Goal: Task Accomplishment & Management: Complete application form

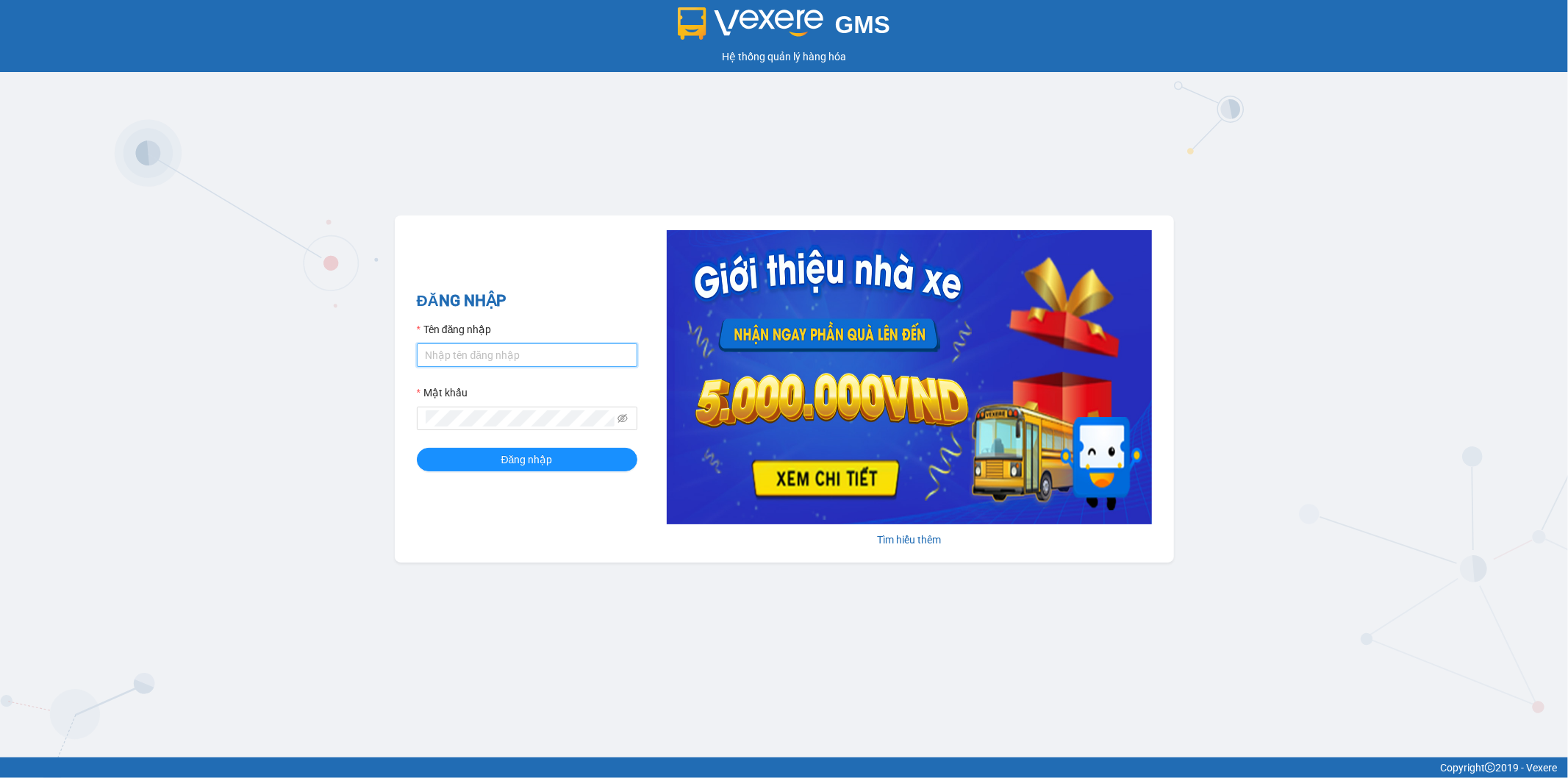
click at [475, 359] on input "Tên đăng nhập" at bounding box center [527, 355] width 221 height 23
type input "bthanh.thoidai"
click at [506, 468] on span "Đăng nhập" at bounding box center [527, 459] width 51 height 16
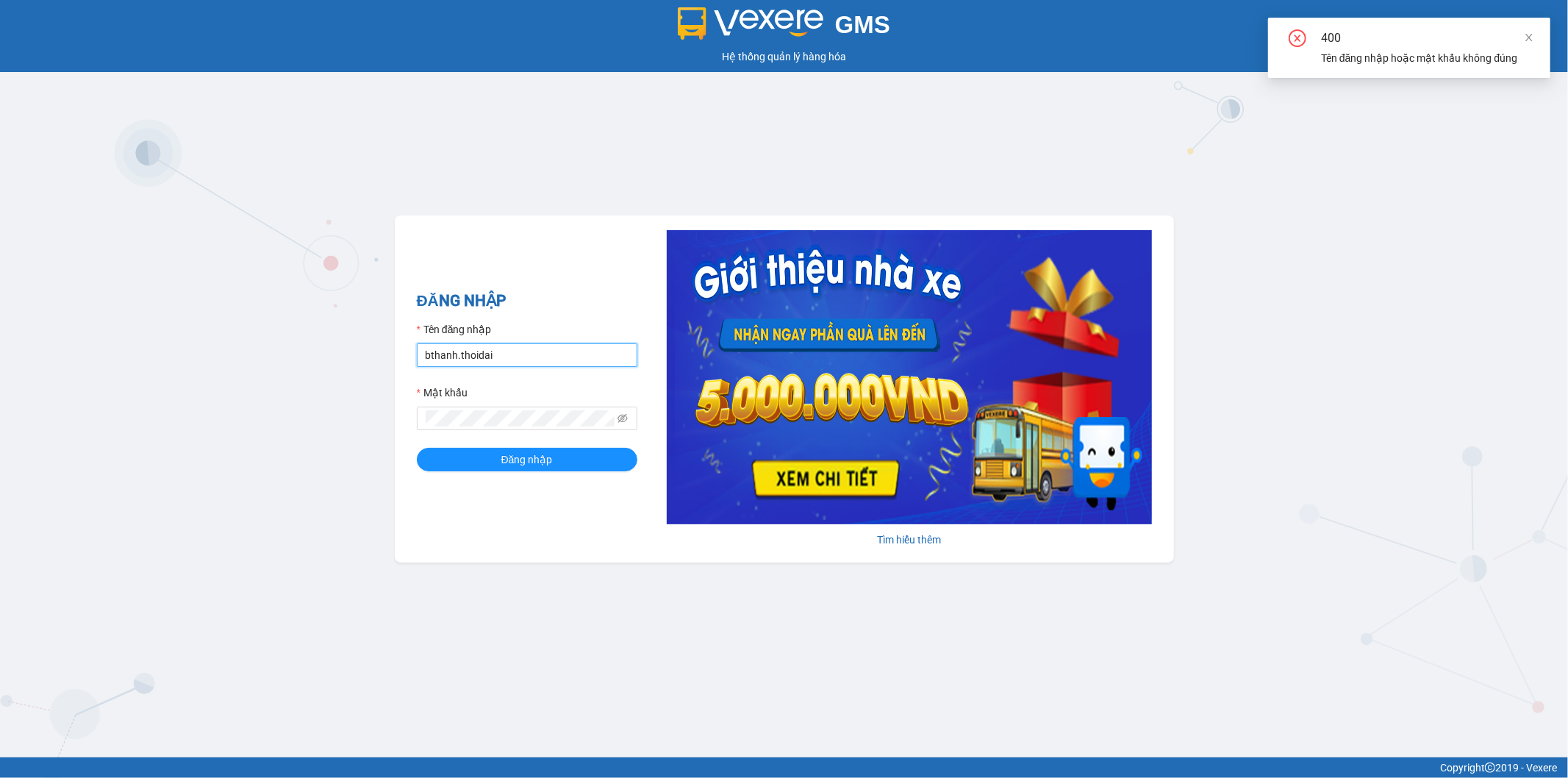
click at [509, 353] on input "bthanh.thoidai" at bounding box center [527, 355] width 221 height 23
click at [359, 434] on div "GMS Hệ thống quản lý hàng hóa ĐĂNG NHẬP Tên đăng nhập bthanh.thoidai Mật khẩu Đ…" at bounding box center [784, 379] width 1568 height 757
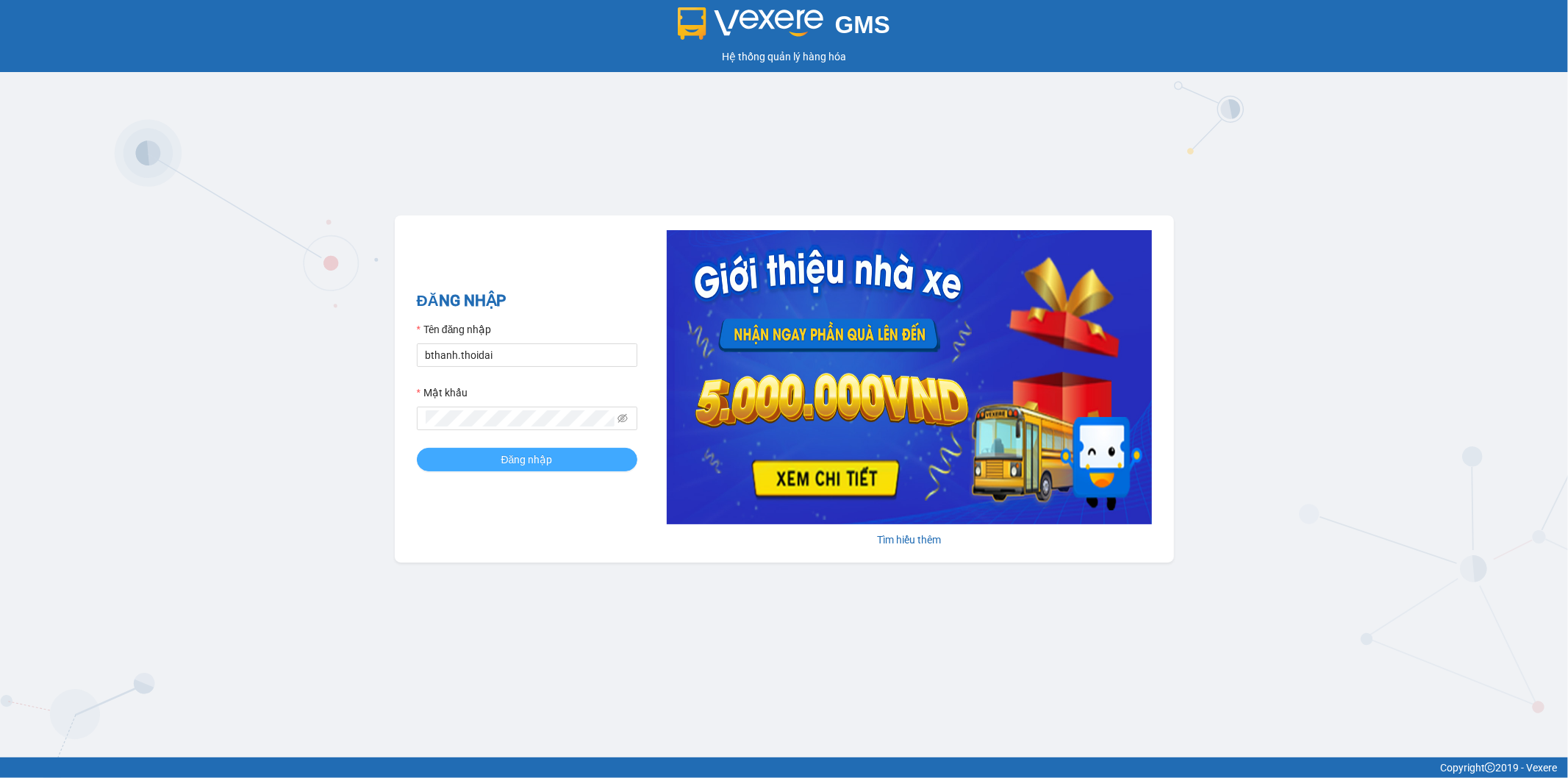
click at [540, 456] on span "Đăng nhập" at bounding box center [527, 459] width 51 height 16
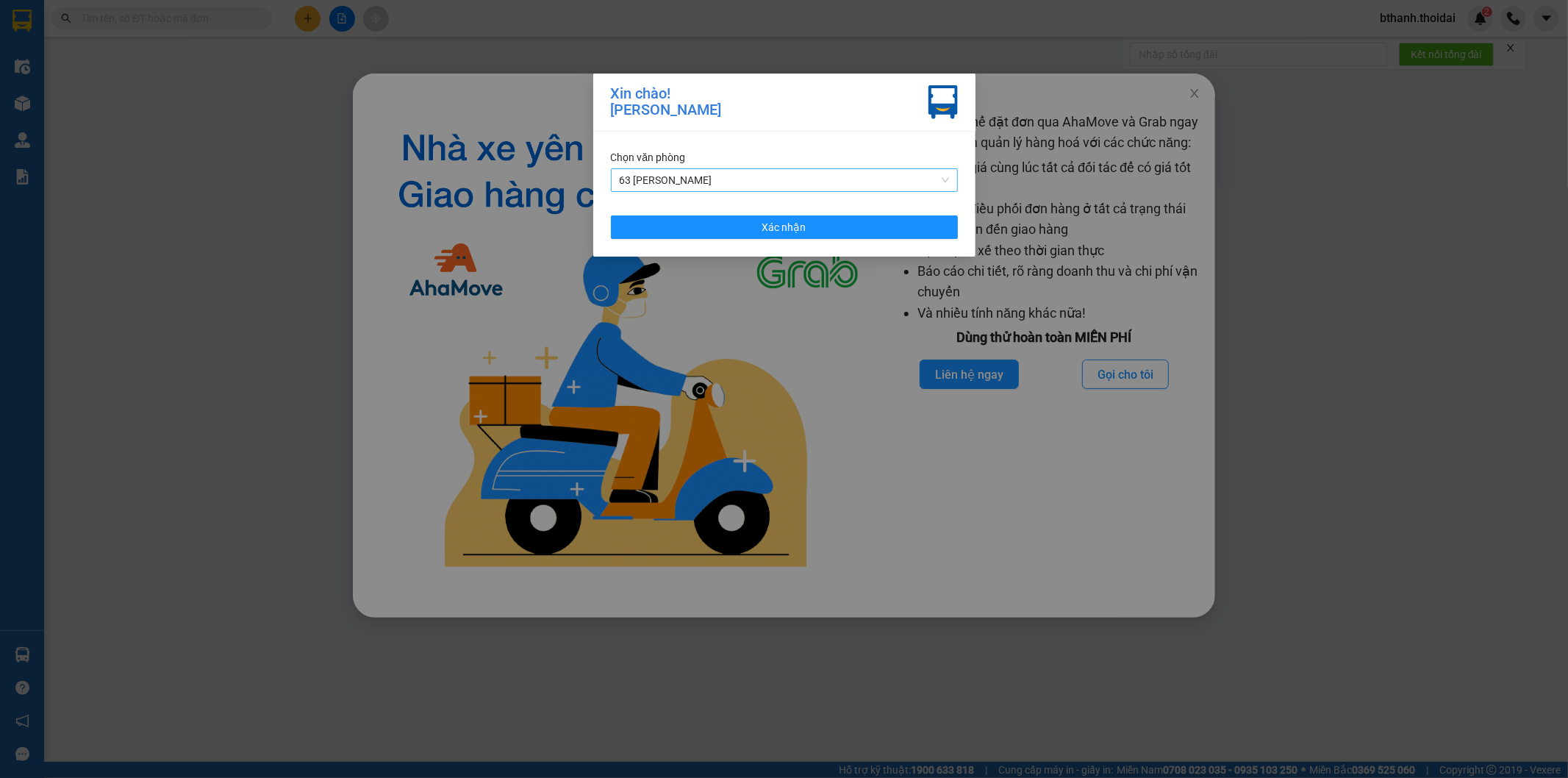
click at [757, 174] on span "63 [PERSON_NAME]" at bounding box center [784, 179] width 329 height 22
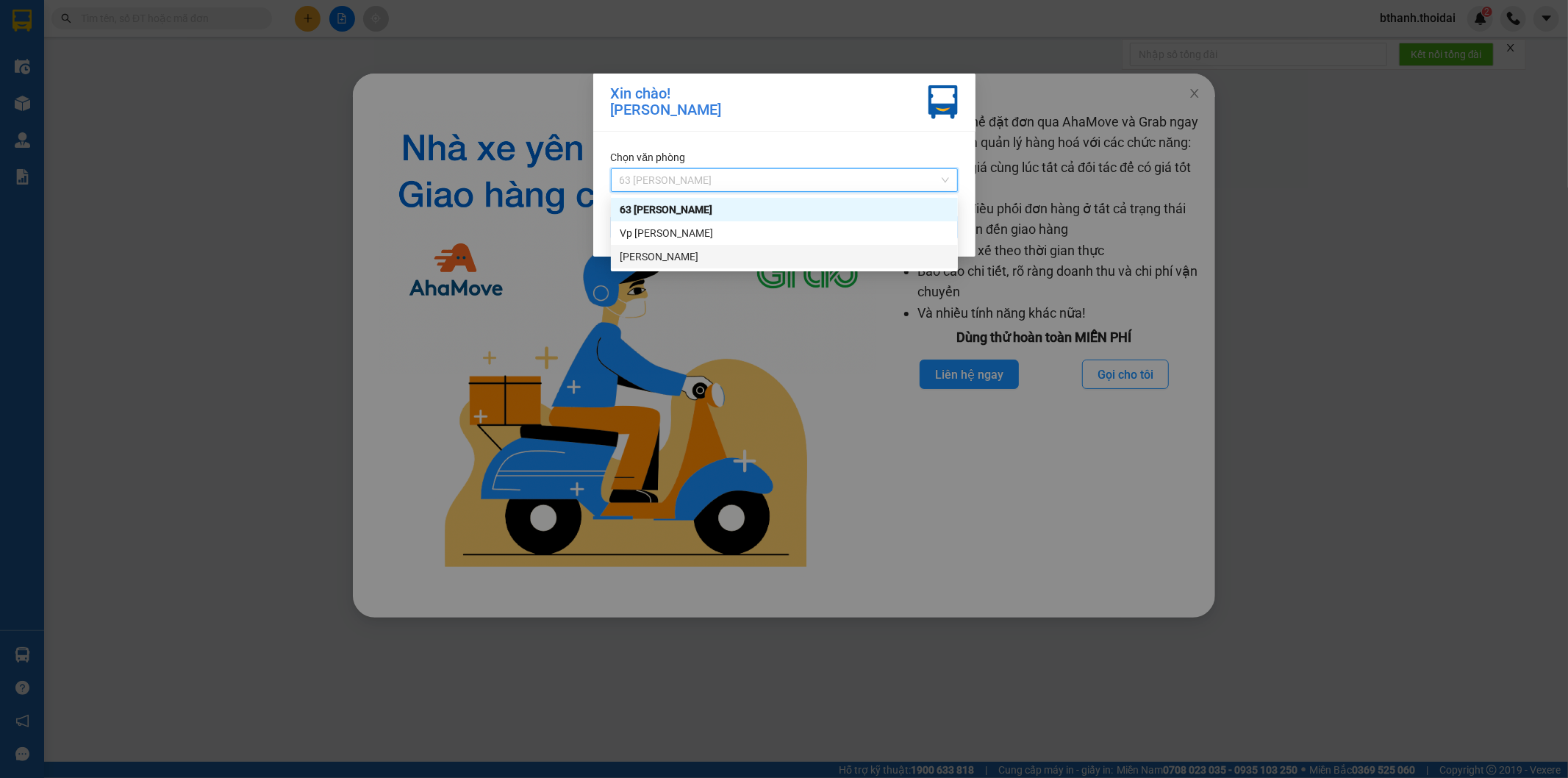
click at [689, 250] on div "[PERSON_NAME]" at bounding box center [784, 257] width 329 height 16
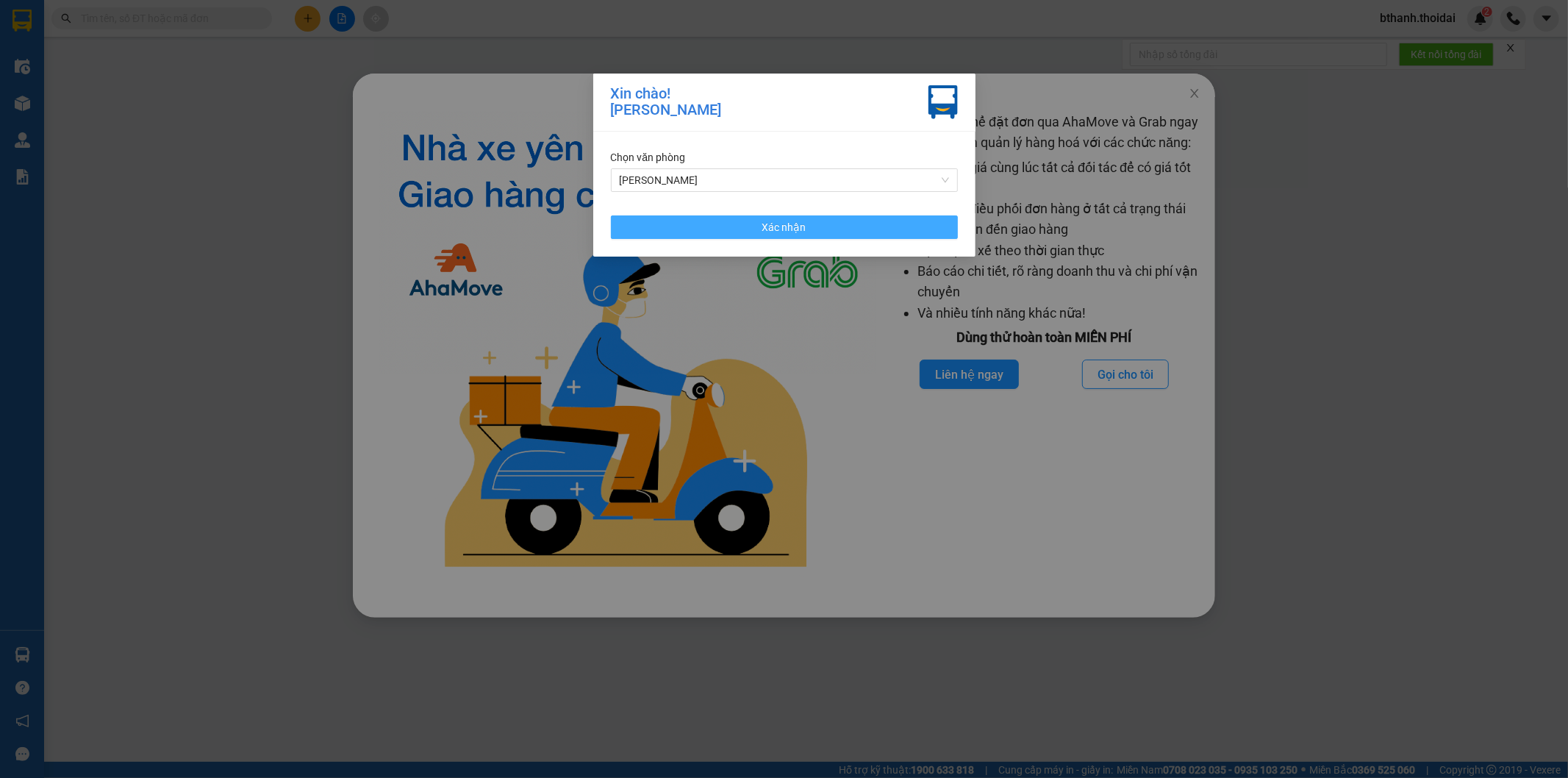
click at [747, 229] on button "Xác nhận" at bounding box center [784, 227] width 347 height 23
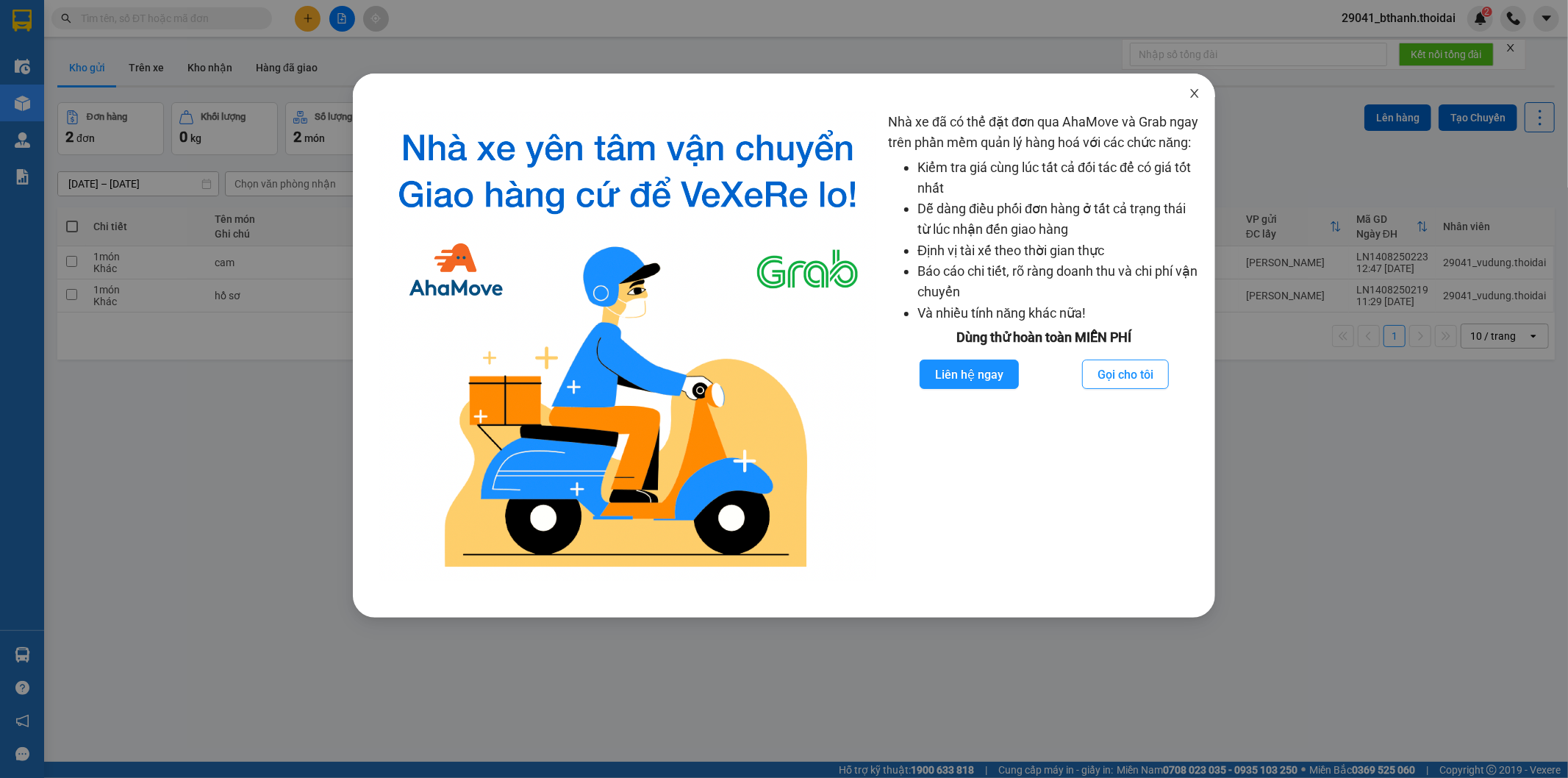
click at [1195, 100] on span "Close" at bounding box center [1195, 94] width 41 height 41
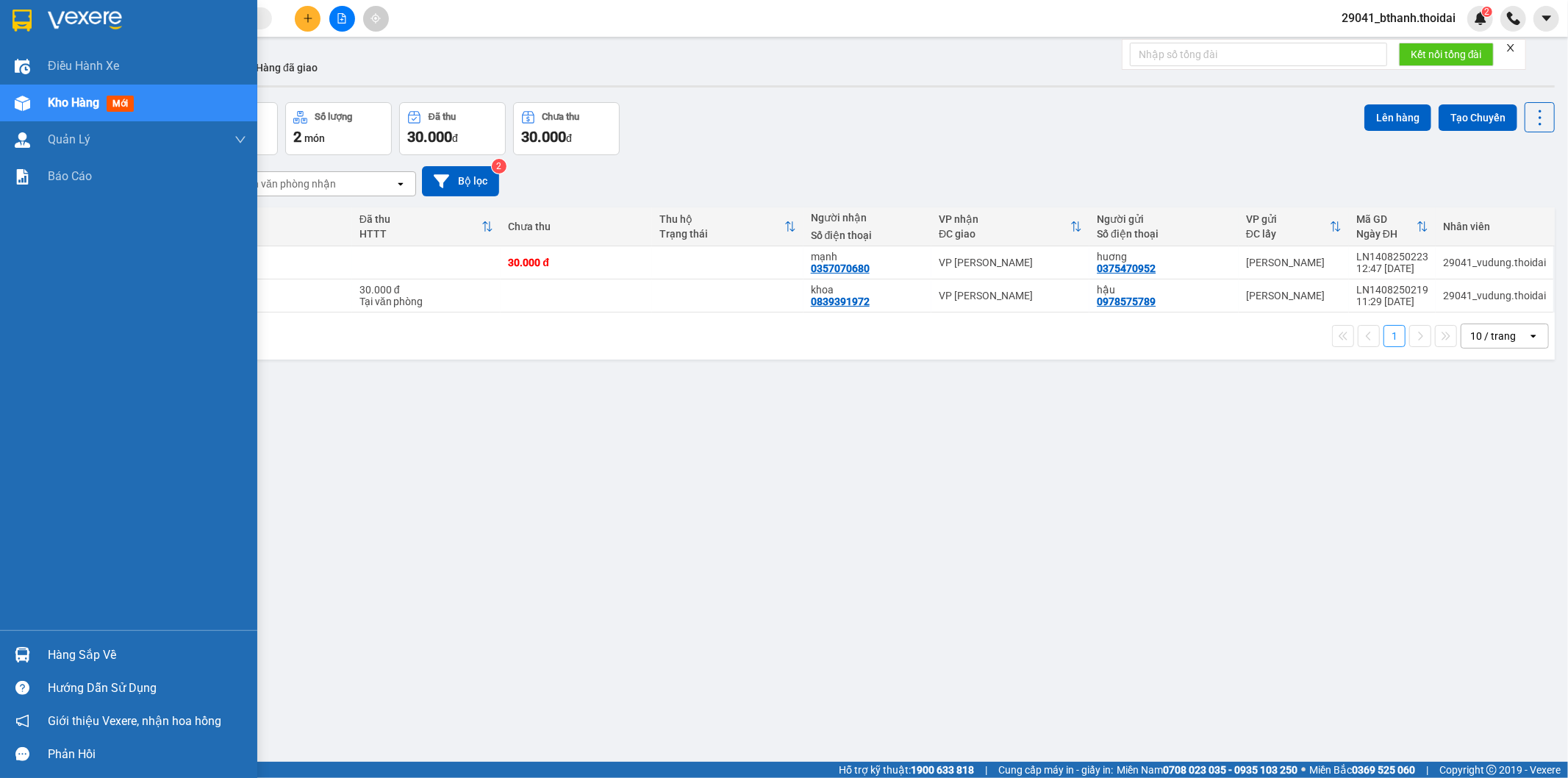
click at [49, 650] on div "Hàng sắp về" at bounding box center [146, 655] width 198 height 22
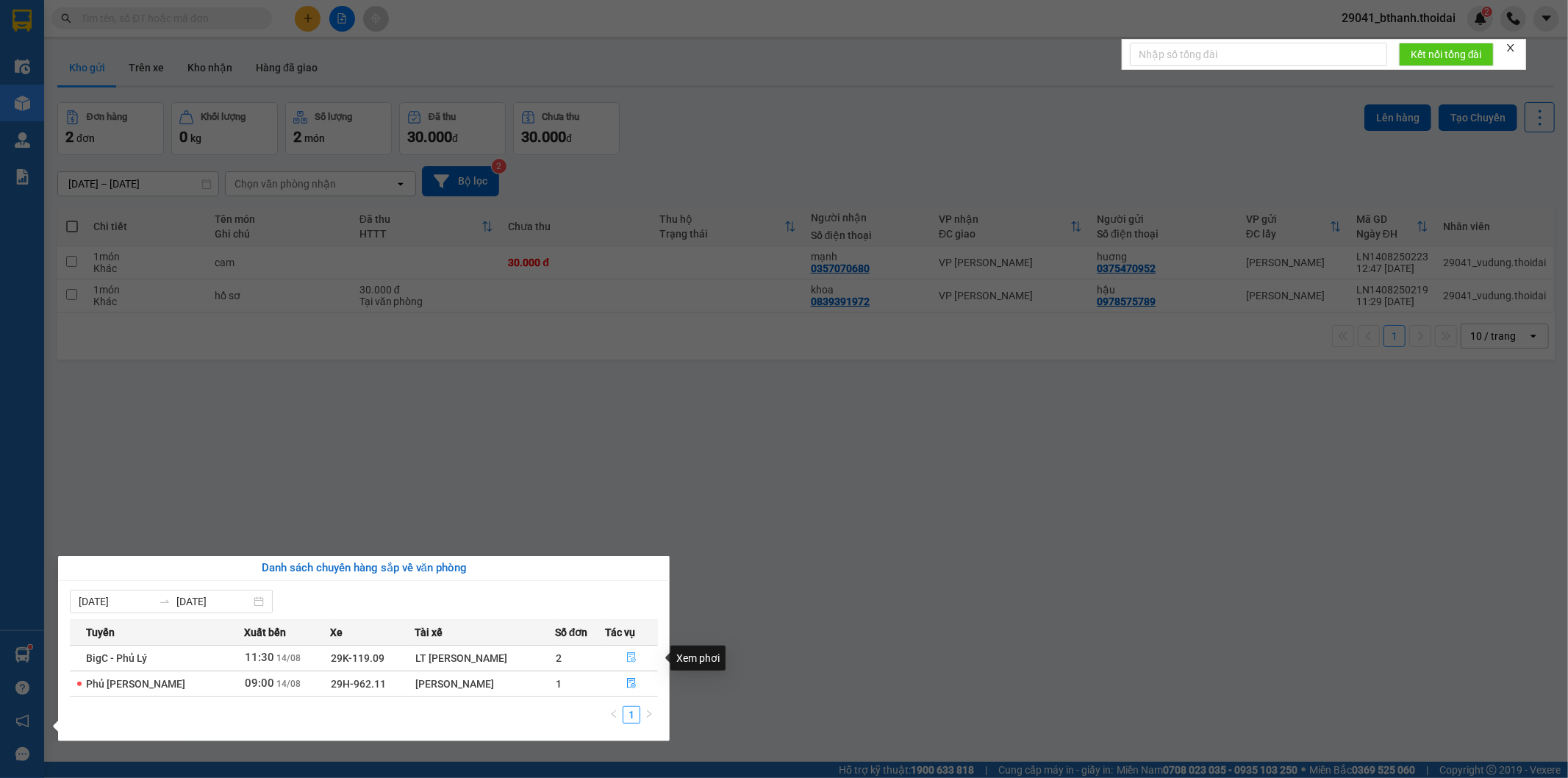
click at [627, 662] on icon "file-done" at bounding box center [632, 657] width 9 height 10
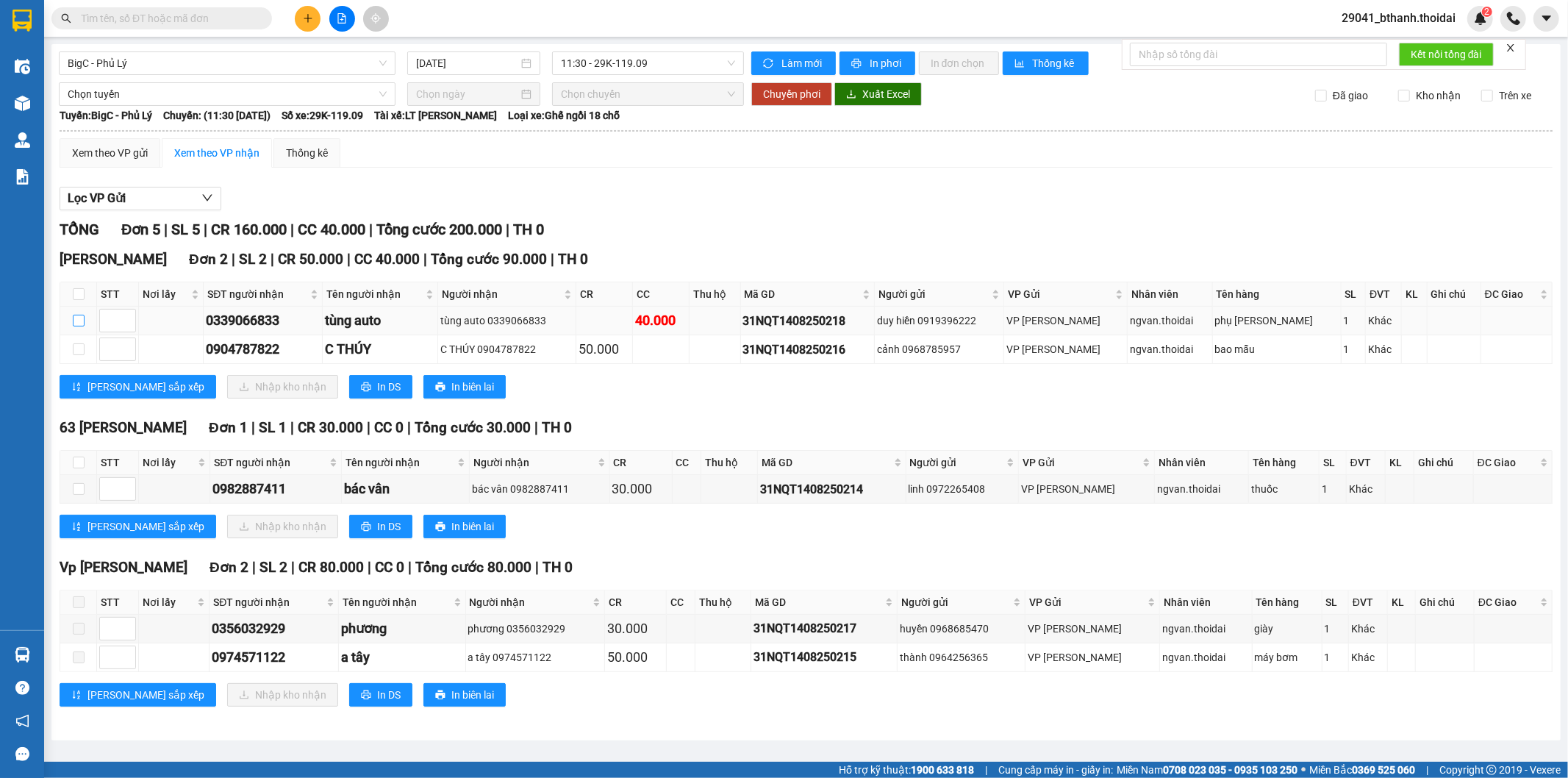
click at [78, 327] on input "checkbox" at bounding box center [78, 320] width 12 height 12
checkbox input "true"
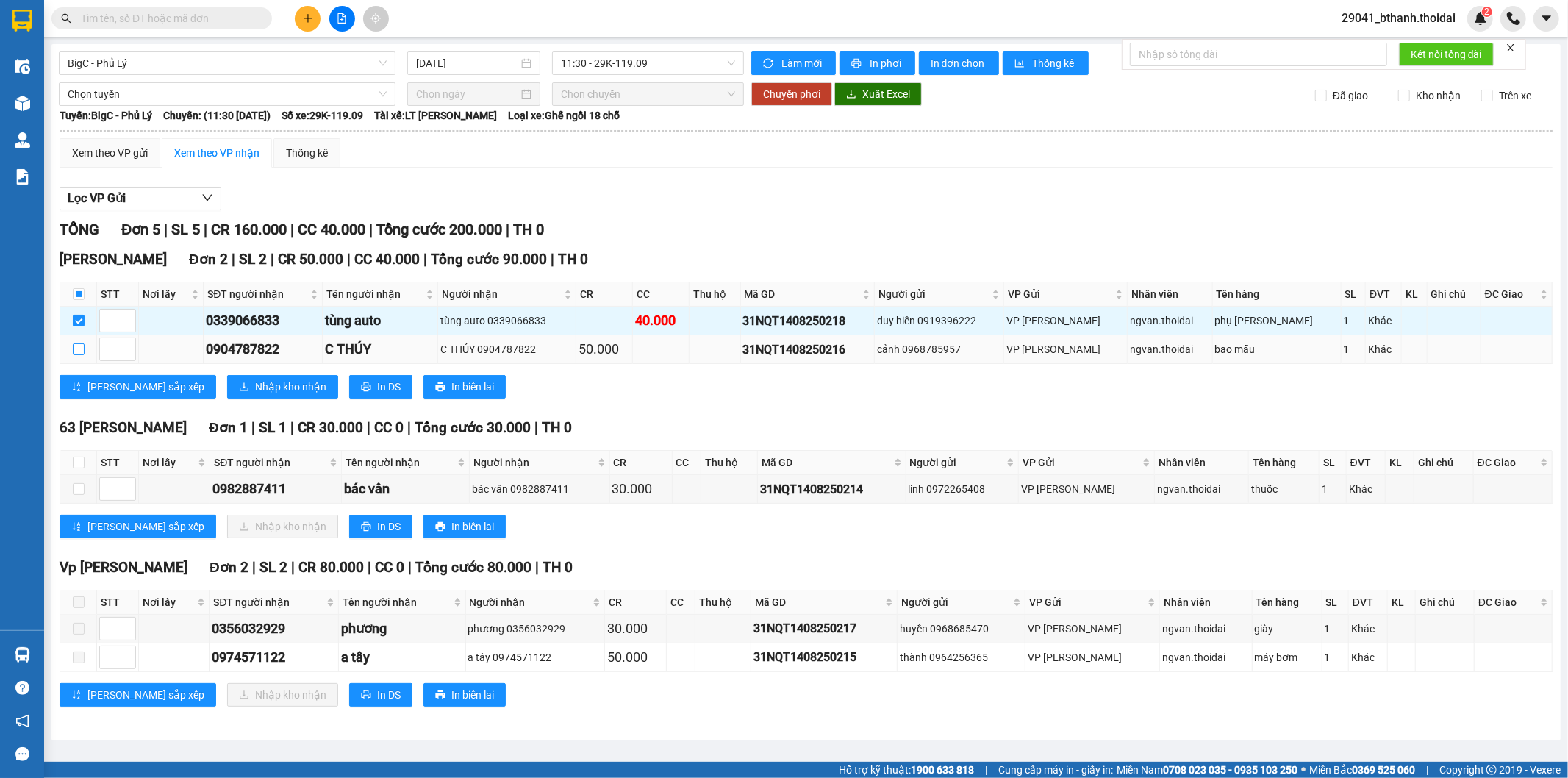
click at [78, 349] on input "checkbox" at bounding box center [78, 349] width 12 height 12
checkbox input "true"
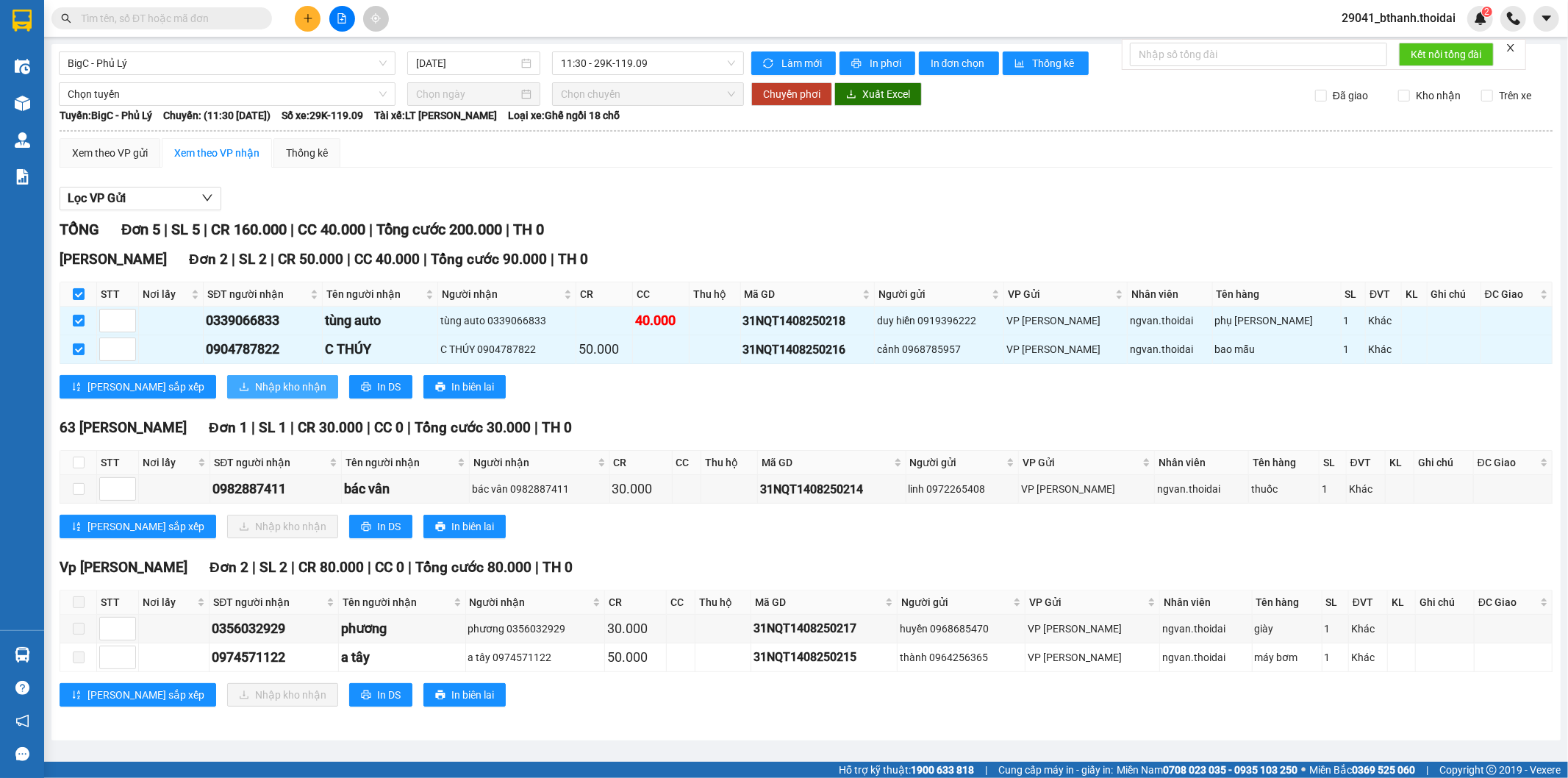
click at [255, 389] on span "Nhập kho nhận" at bounding box center [290, 387] width 71 height 16
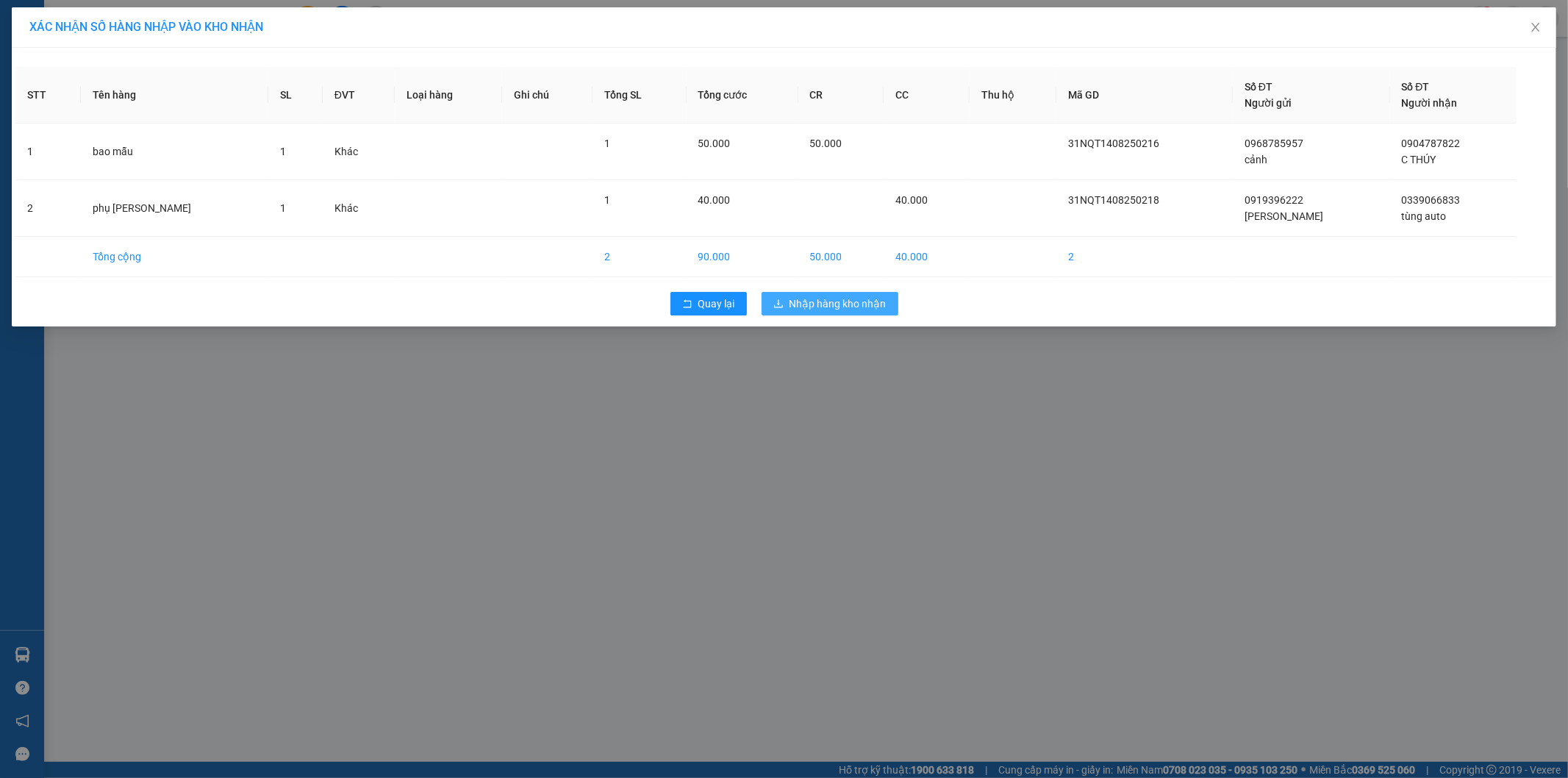
click at [819, 297] on span "Nhập hàng kho nhận" at bounding box center [838, 303] width 97 height 16
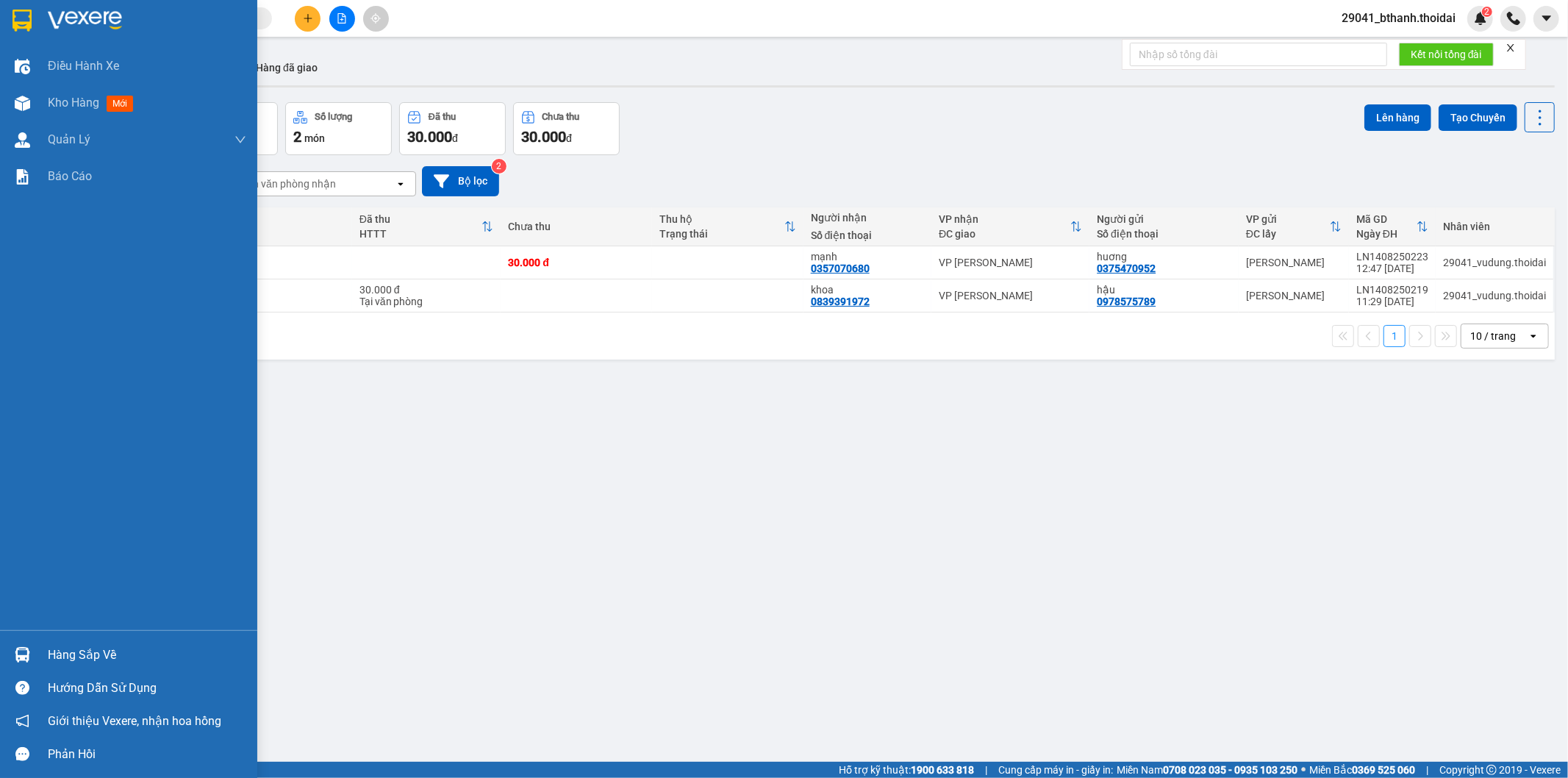
click at [98, 653] on div "Hàng sắp về" at bounding box center [146, 655] width 198 height 22
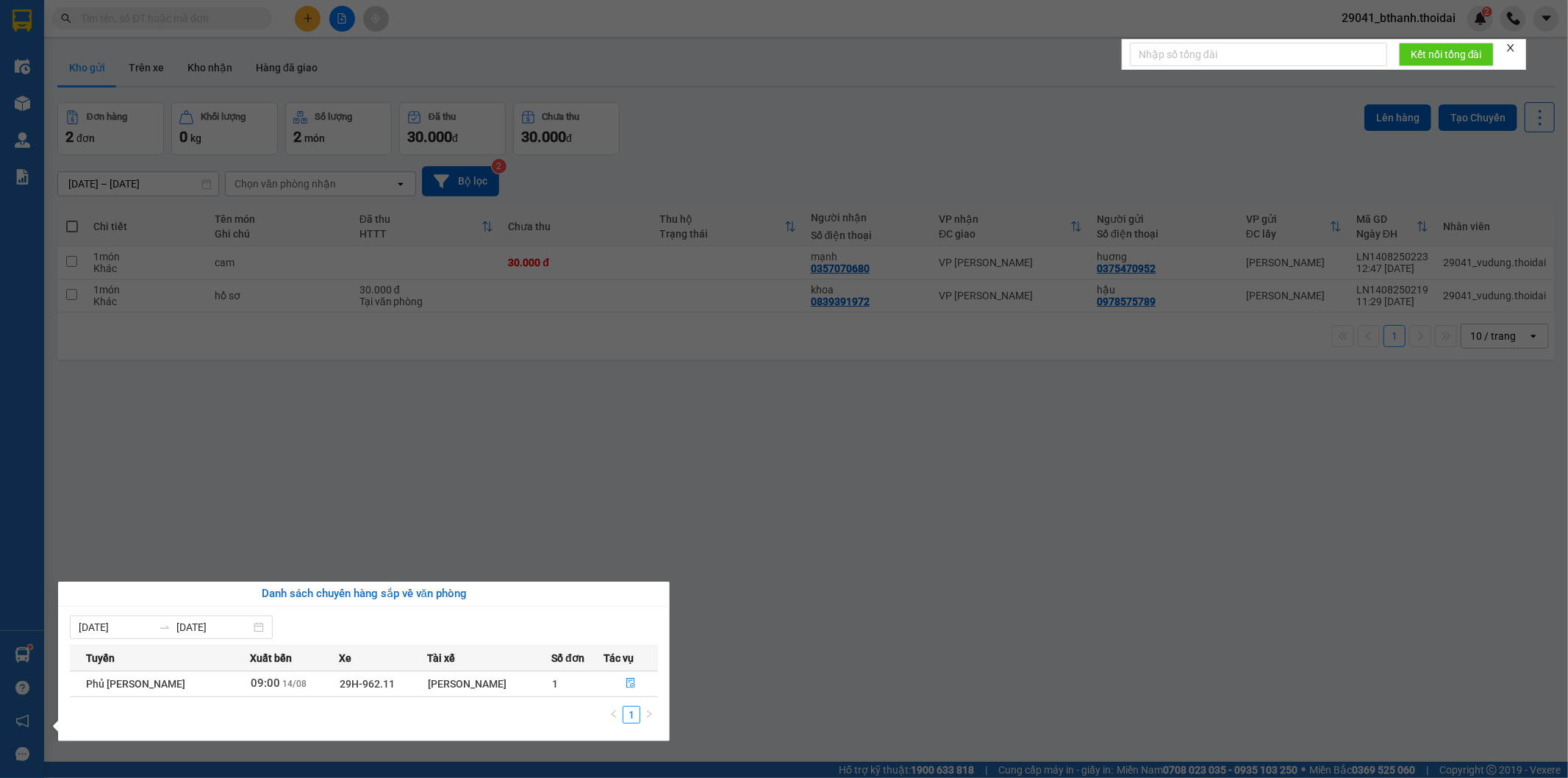
click at [534, 494] on section "Kết quả tìm kiếm ( 0 ) Bộ lọc No Data 29041_bthanh.thoidai 2 Điều hành xe Kho h…" at bounding box center [784, 389] width 1568 height 778
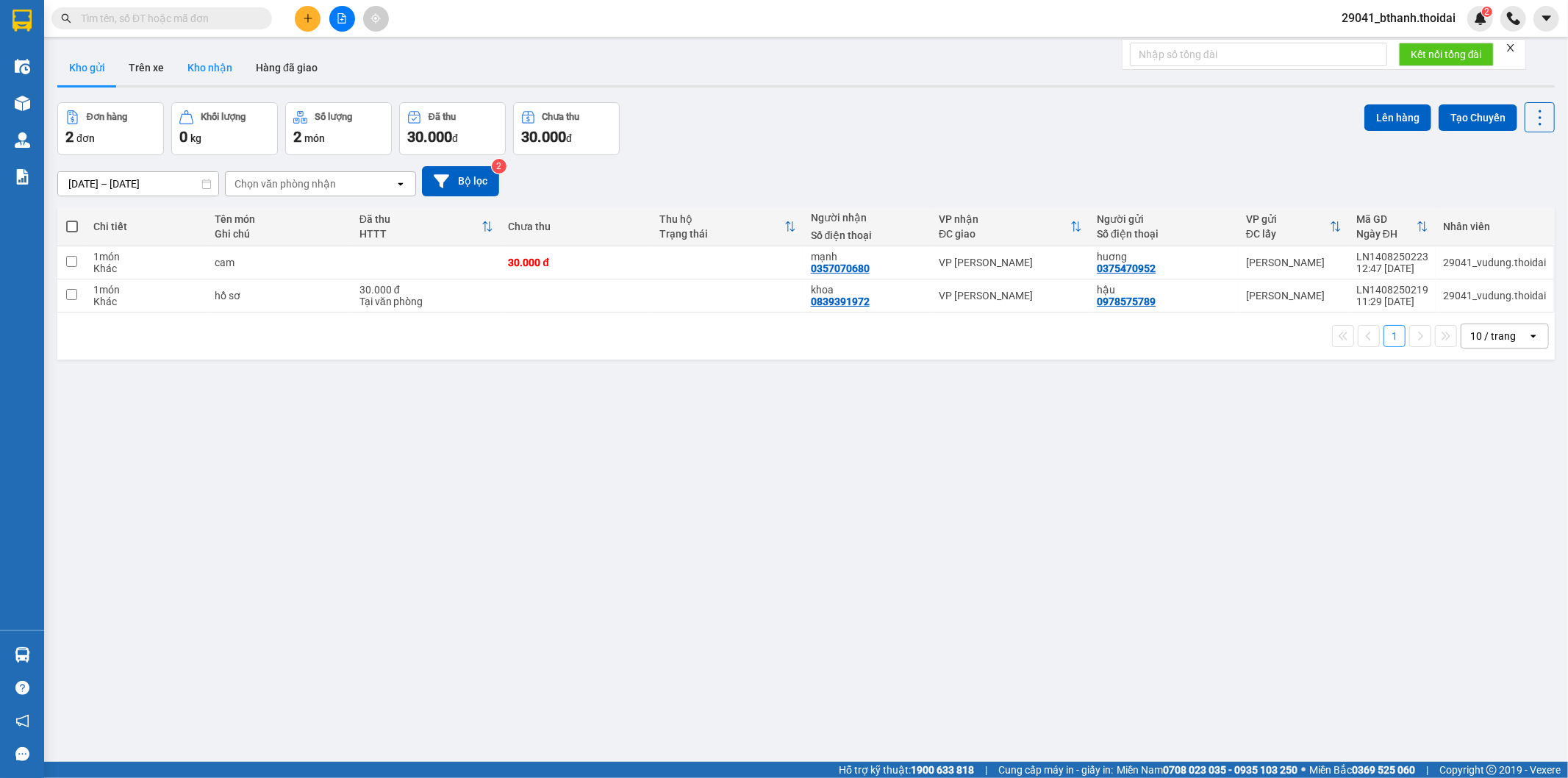
click at [213, 63] on button "Kho nhận" at bounding box center [210, 67] width 68 height 35
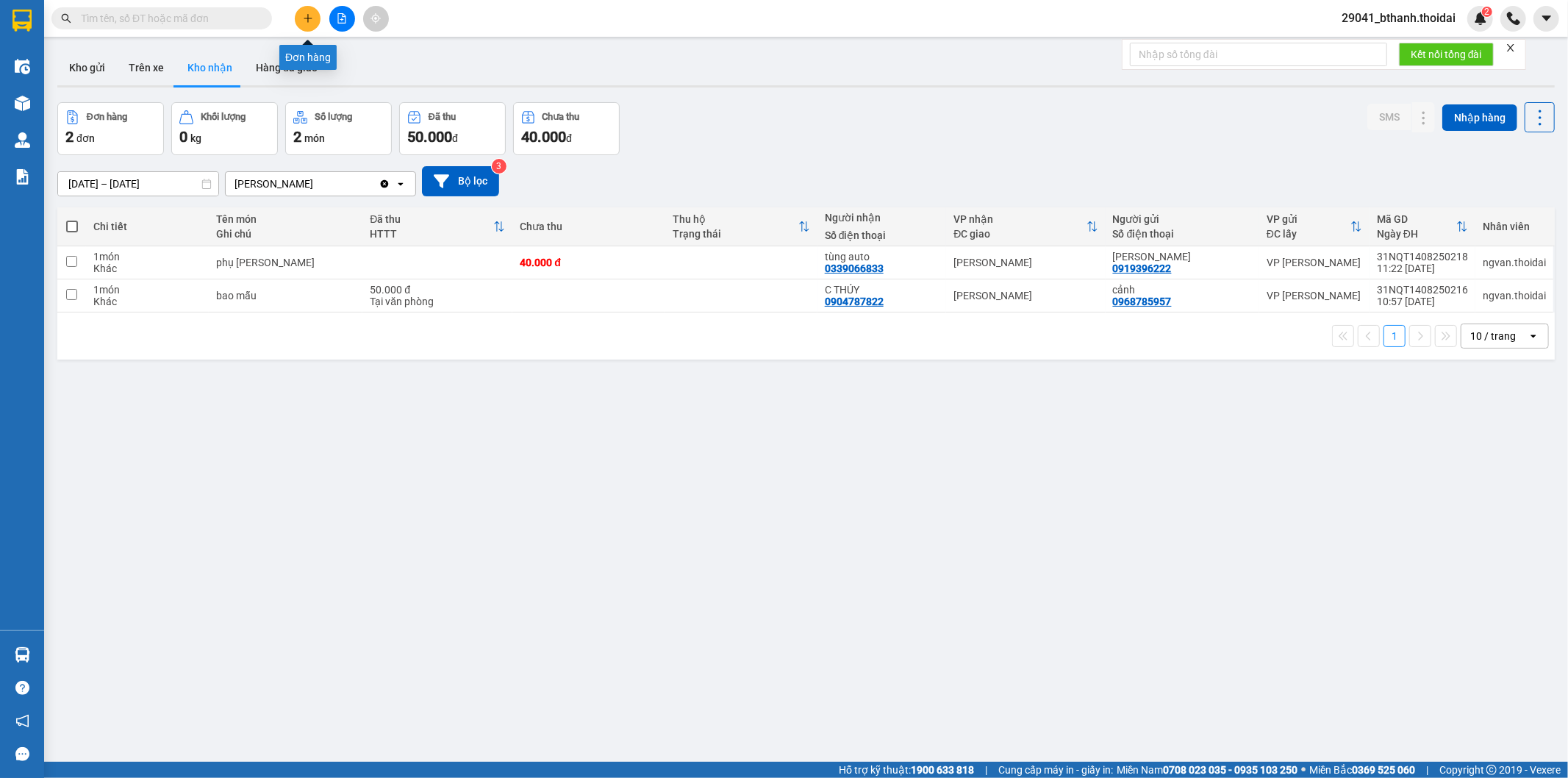
click at [313, 17] on button at bounding box center [308, 19] width 26 height 26
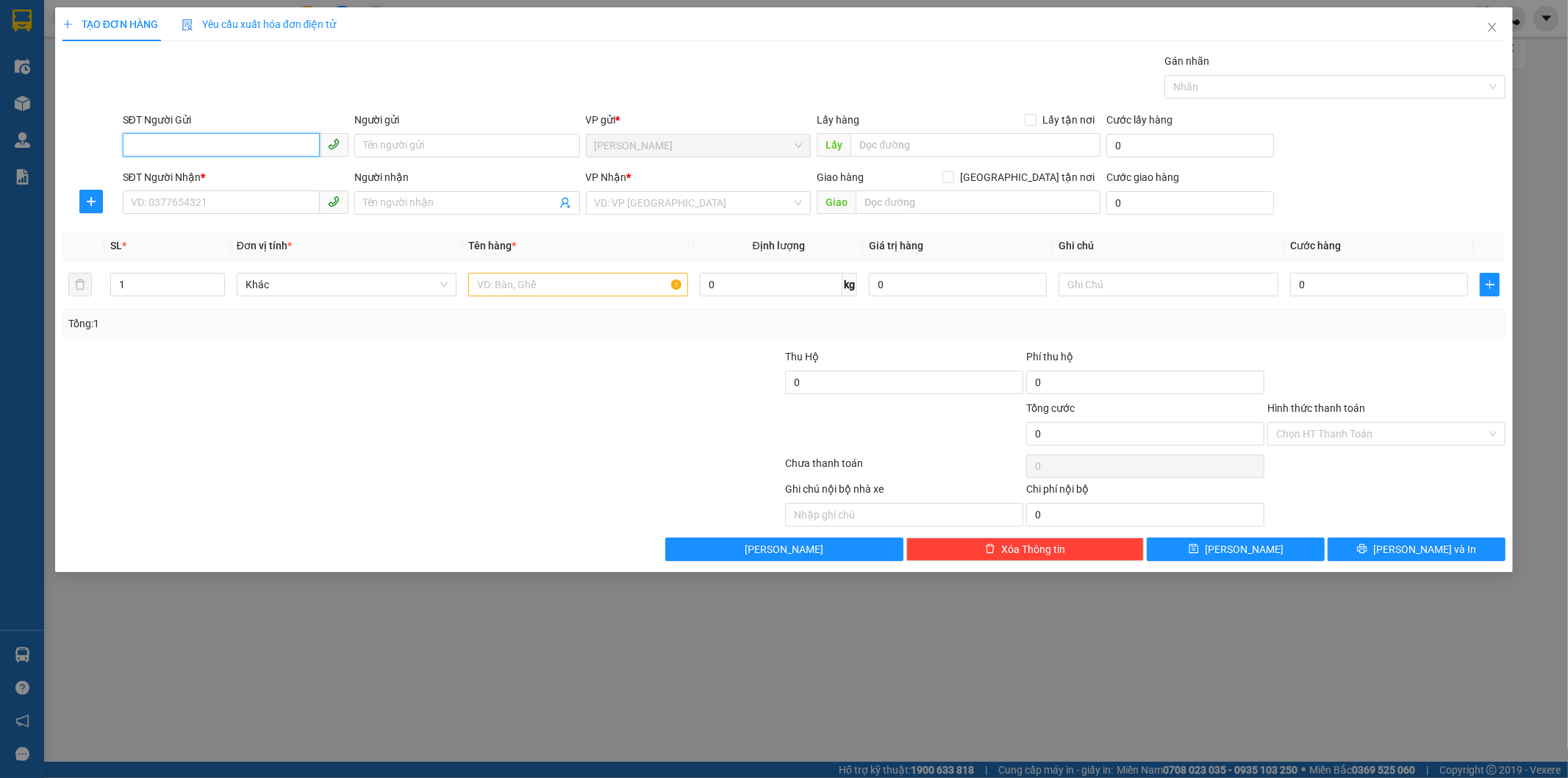
click at [213, 149] on input "SĐT Người Gửi" at bounding box center [222, 144] width 197 height 23
click at [257, 205] on input "SĐT Người Nhận *" at bounding box center [222, 202] width 197 height 23
type input "0384326098"
click at [458, 199] on input "Người nhận" at bounding box center [460, 203] width 194 height 16
type input "d"
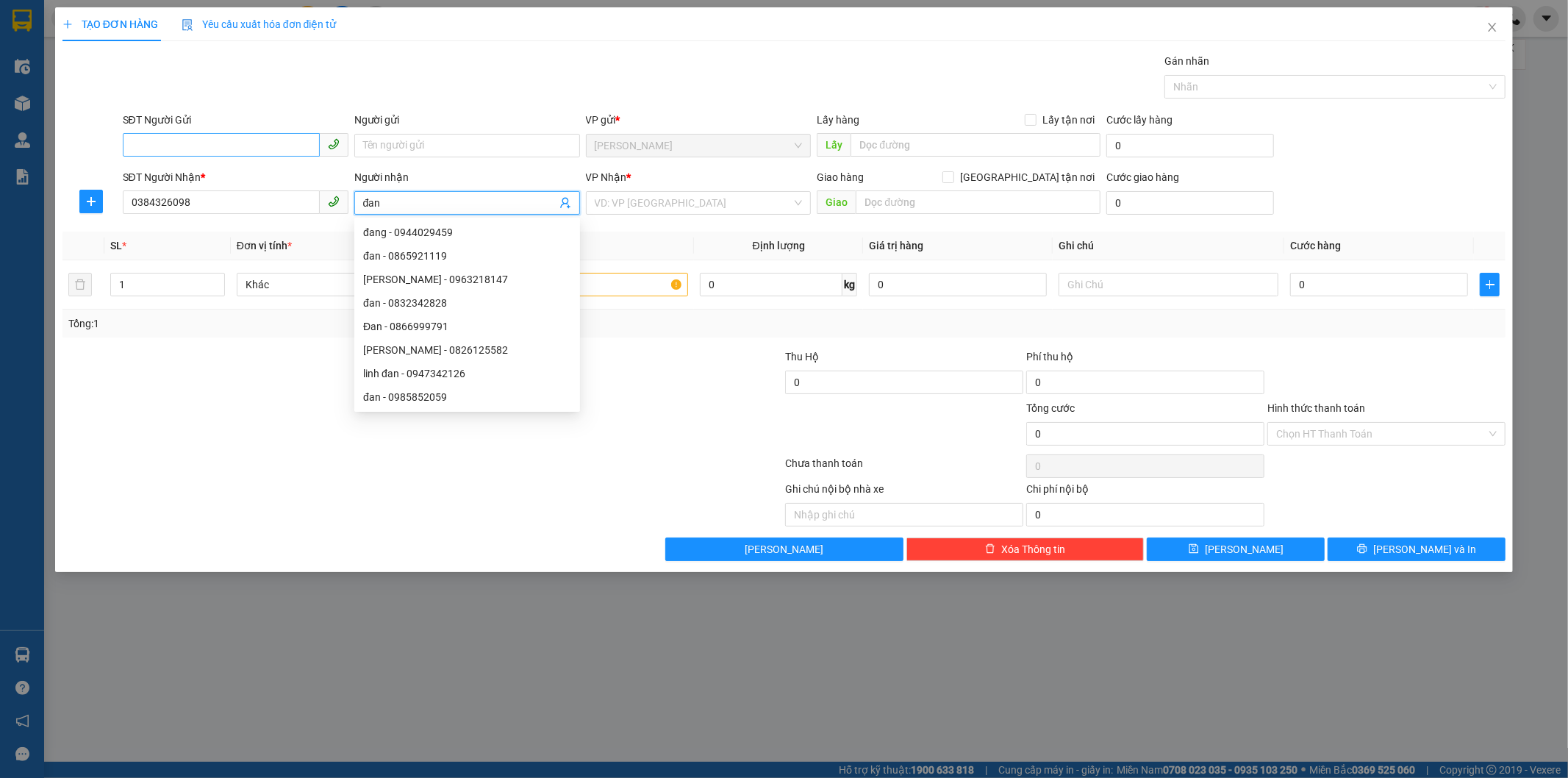
type input "đan"
click at [186, 140] on input "SĐT Người Gửi" at bounding box center [222, 144] width 197 height 23
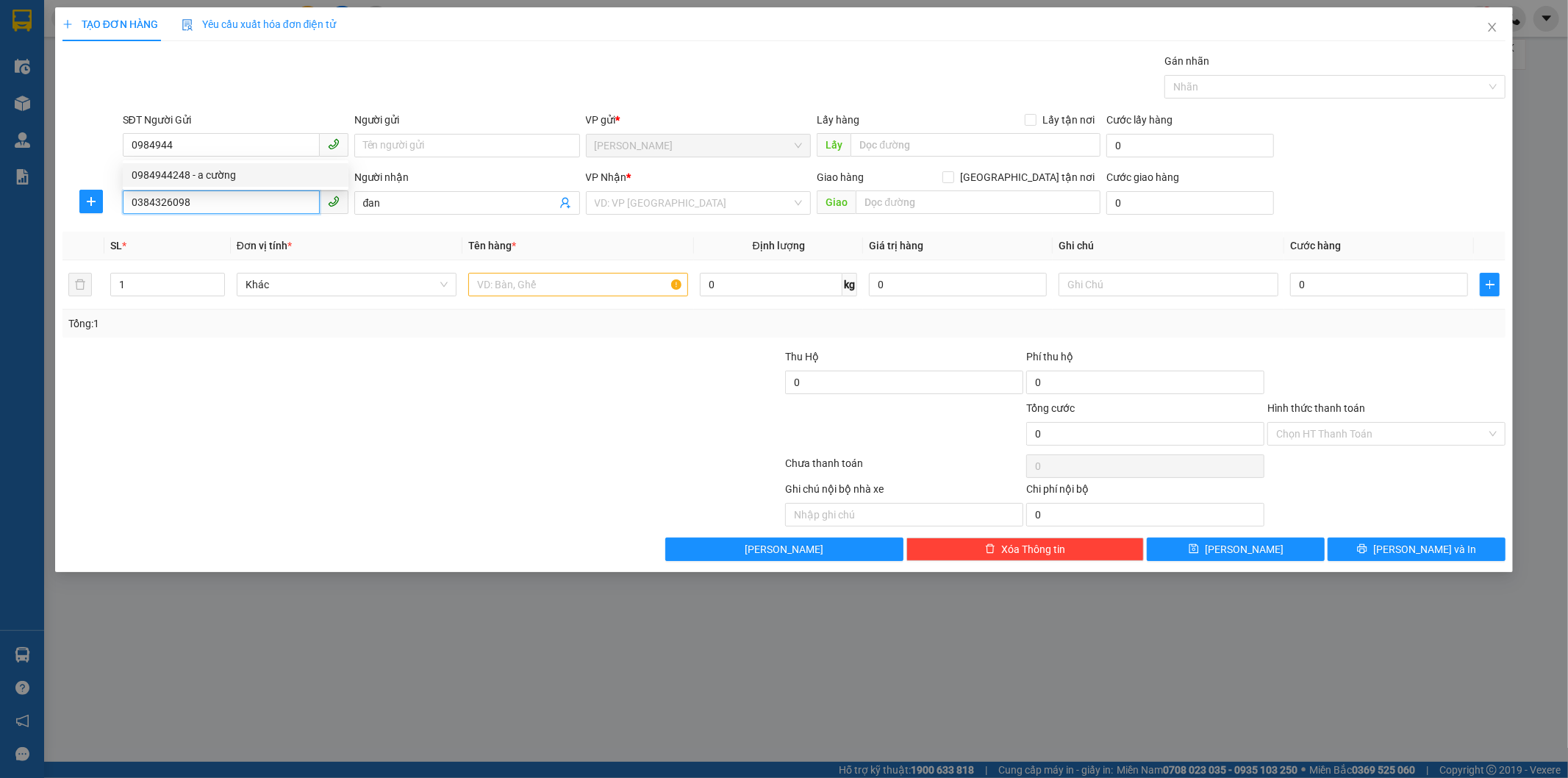
click at [239, 193] on input "0384326098" at bounding box center [222, 202] width 197 height 23
click at [254, 178] on div "SĐT Người Nhận *" at bounding box center [236, 177] width 226 height 16
click at [254, 190] on input "0384326098" at bounding box center [222, 202] width 197 height 23
click at [244, 148] on input "0984944" at bounding box center [222, 144] width 197 height 23
click at [234, 172] on div "0984944248 - a cường" at bounding box center [236, 175] width 208 height 16
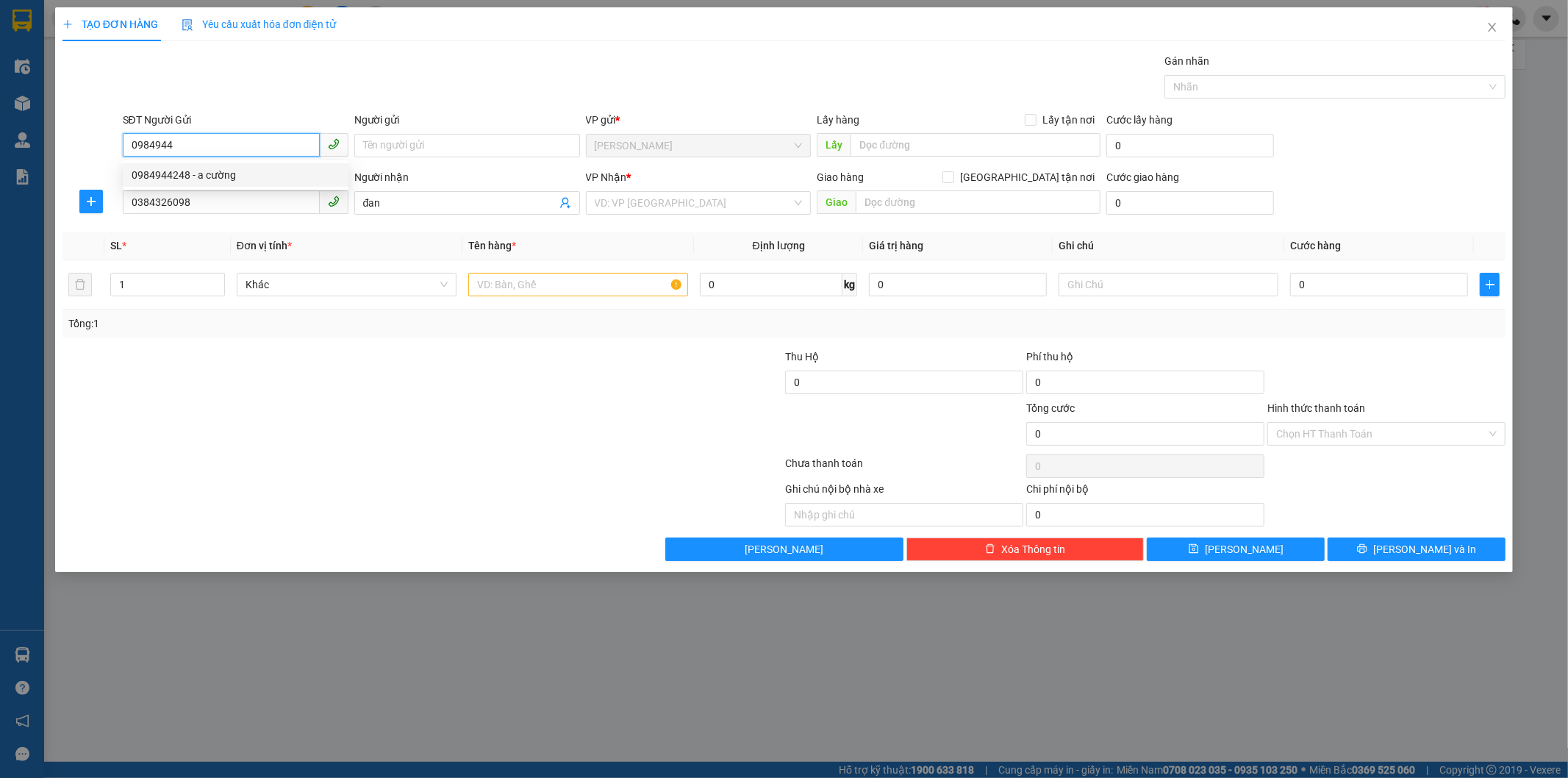
type input "0984944248"
type input "a cường"
click at [553, 293] on input "text" at bounding box center [578, 284] width 220 height 23
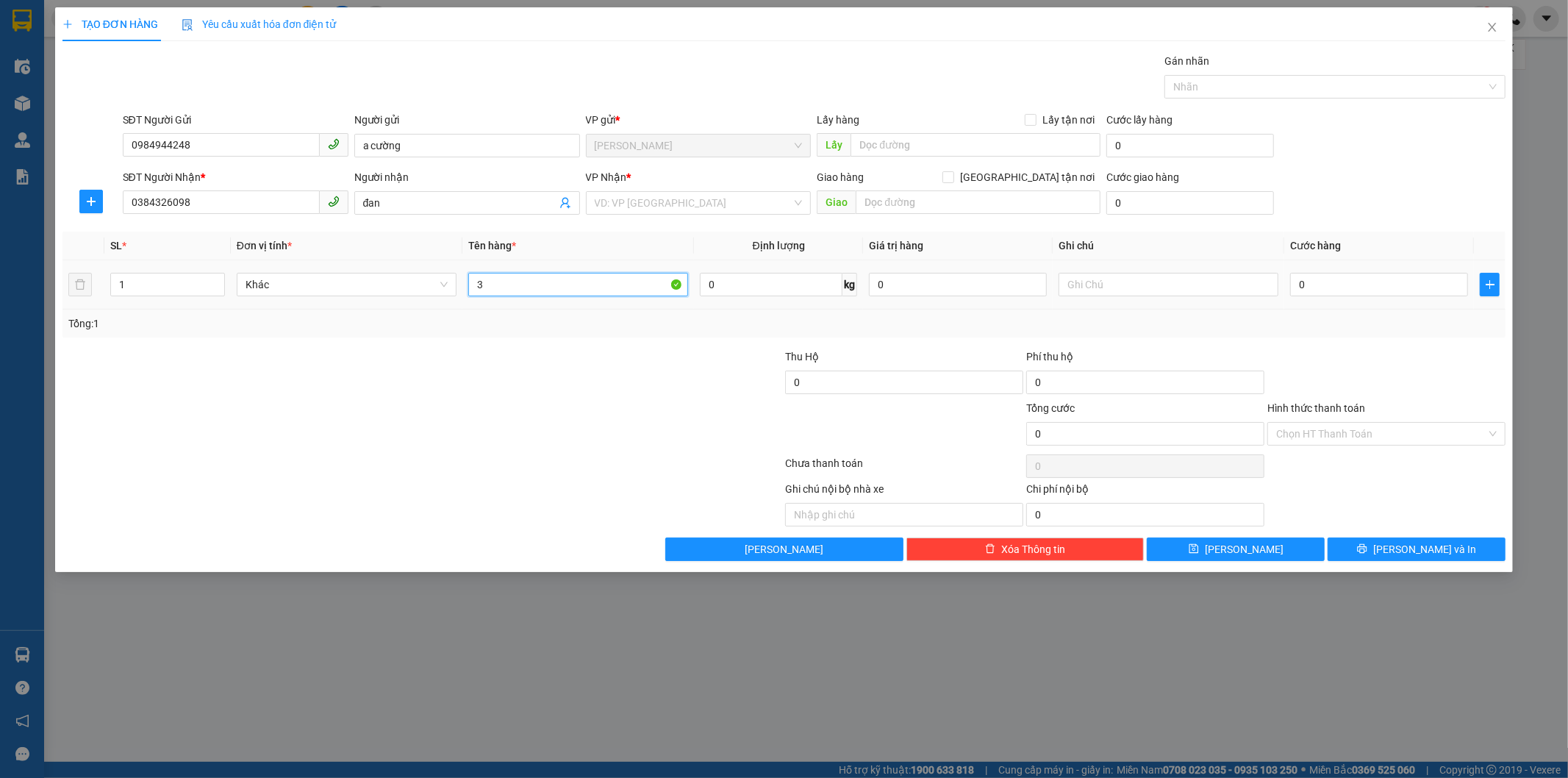
type input "37"
drag, startPoint x: 547, startPoint y: 292, endPoint x: 446, endPoint y: 308, distance: 102.3
click at [446, 308] on tr "1 Khác 37 0 kg 0 0" at bounding box center [785, 284] width 1444 height 49
type input "d"
type input "đồ gỗ"
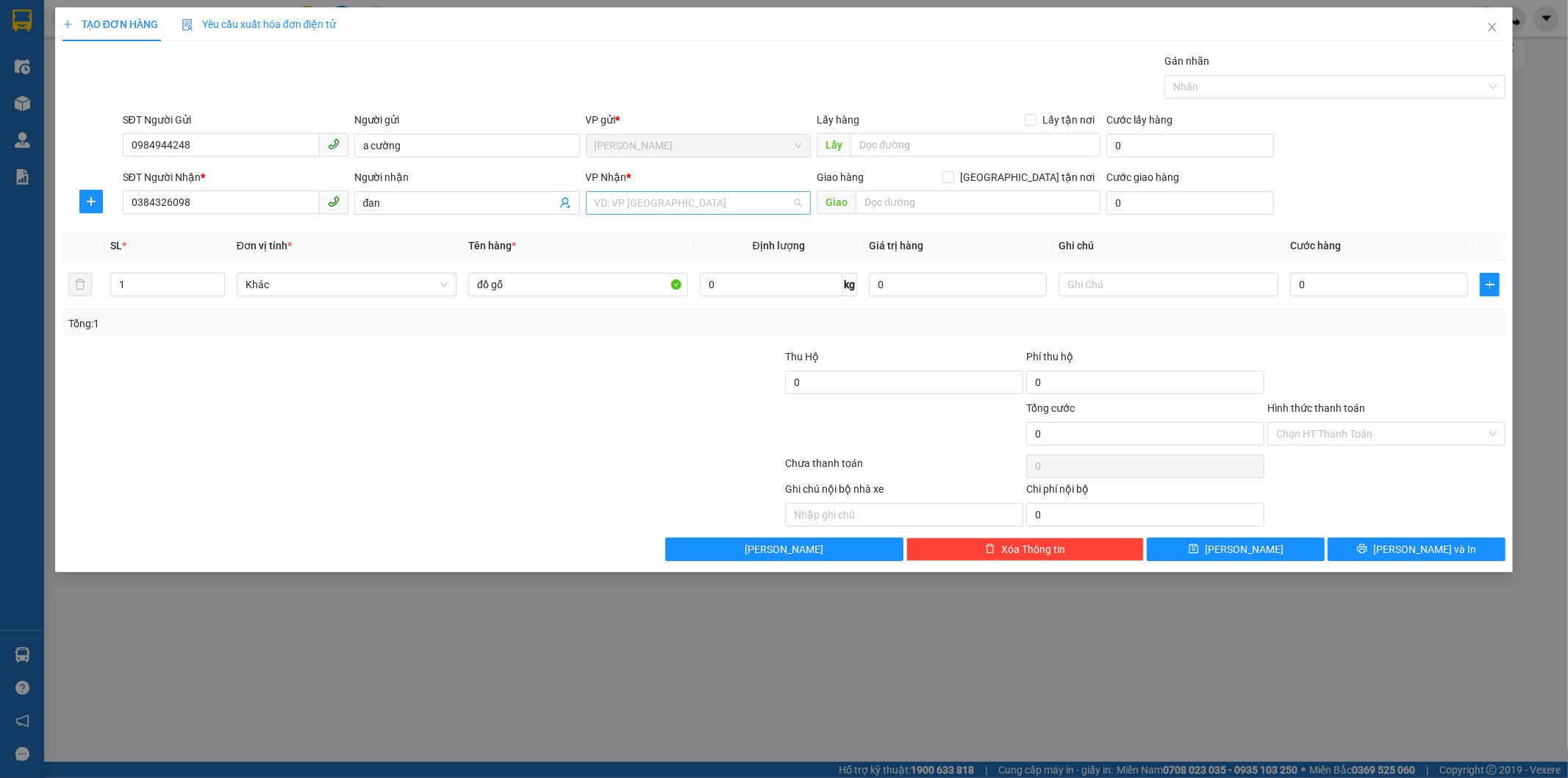
click at [682, 208] on input "search" at bounding box center [693, 203] width 197 height 22
type input "3"
click at [675, 236] on div "VP [PERSON_NAME]" at bounding box center [699, 232] width 208 height 16
click at [1343, 283] on input "0" at bounding box center [1379, 284] width 178 height 23
type input "1"
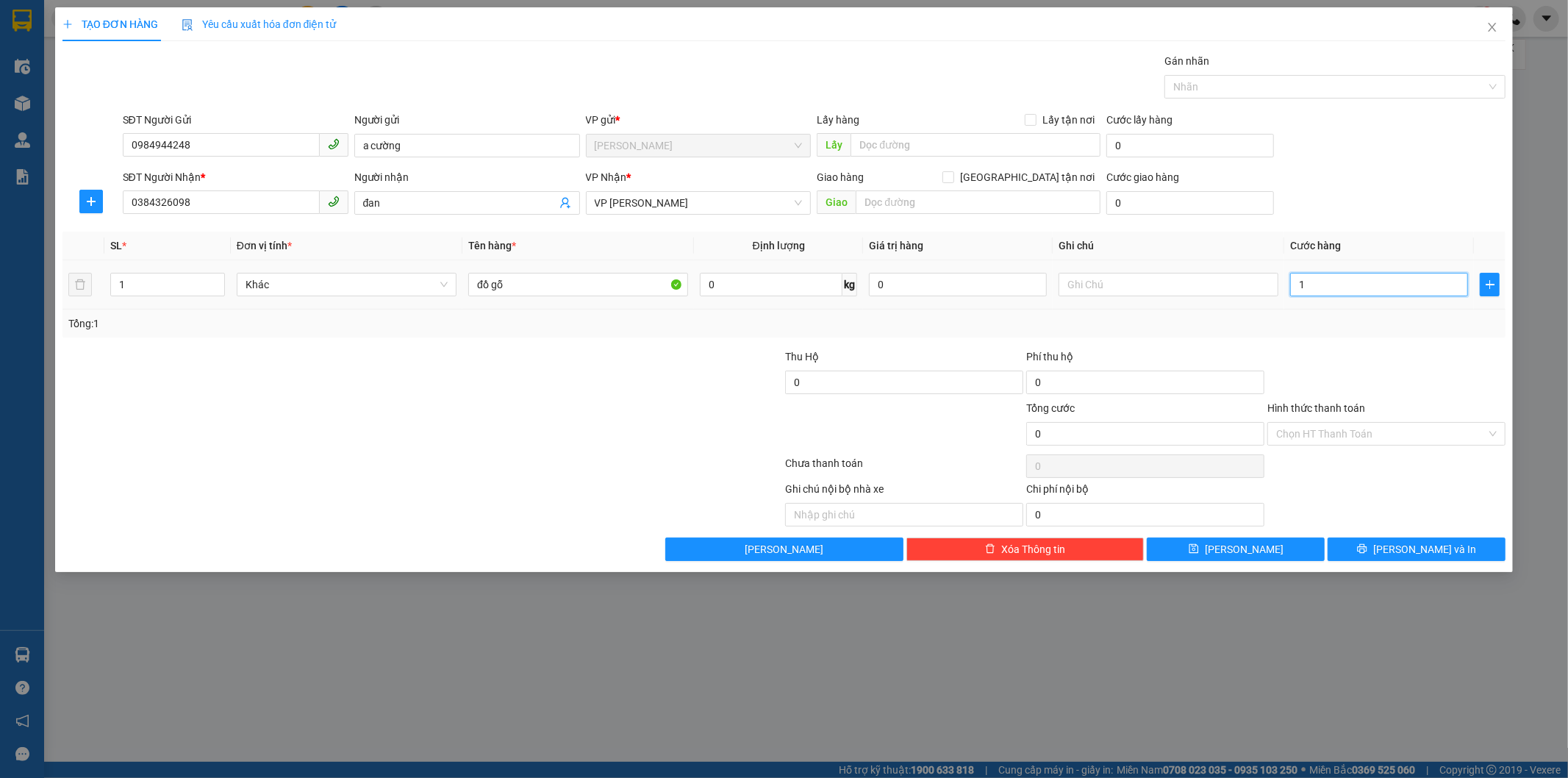
type input "1"
type input "10"
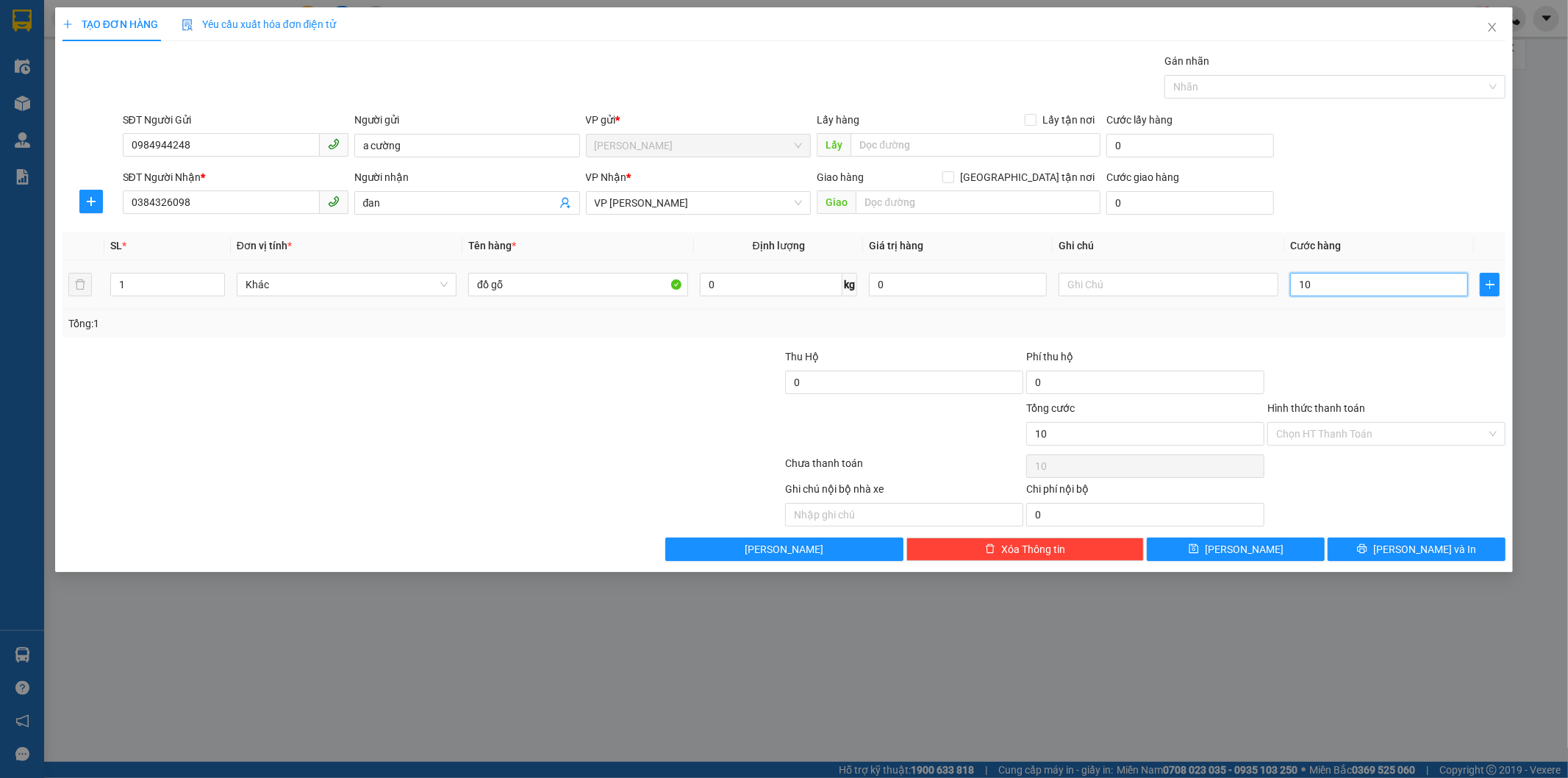
type input "100"
type input "1.000"
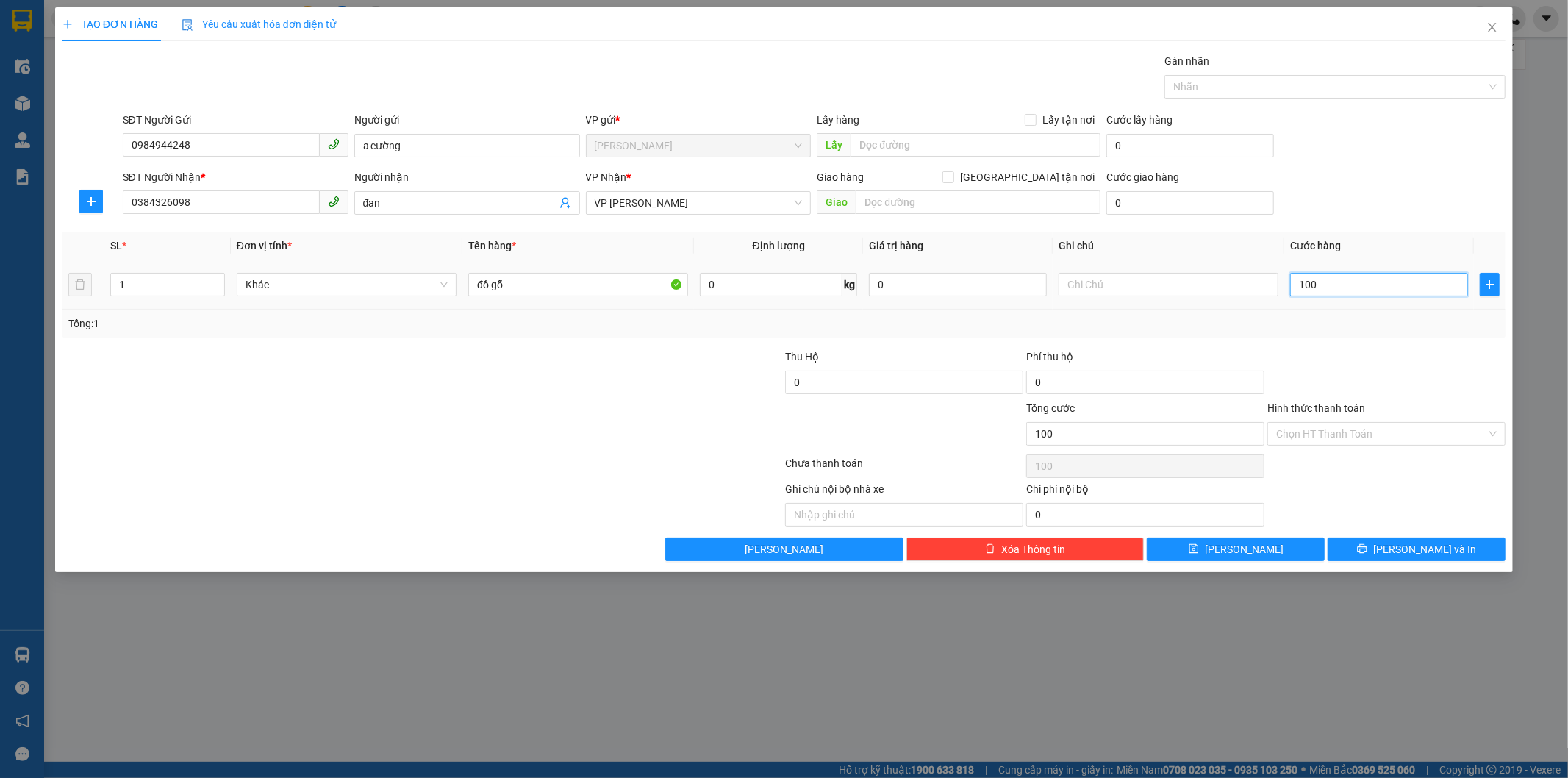
type input "1.000"
type input "10.000"
type input "100.000"
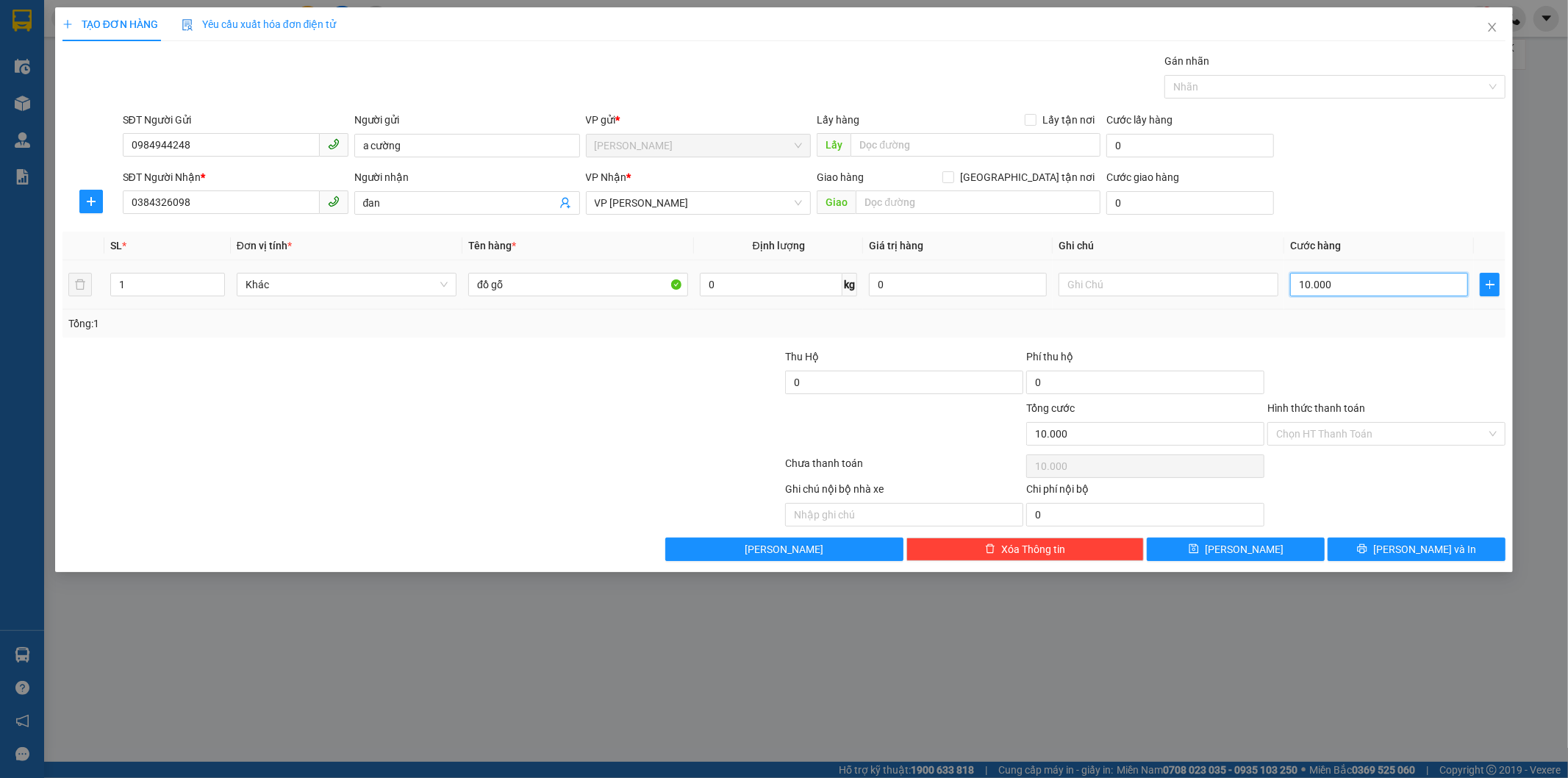
type input "100.000"
click at [1338, 430] on input "Hình thức thanh toán" at bounding box center [1381, 433] width 210 height 22
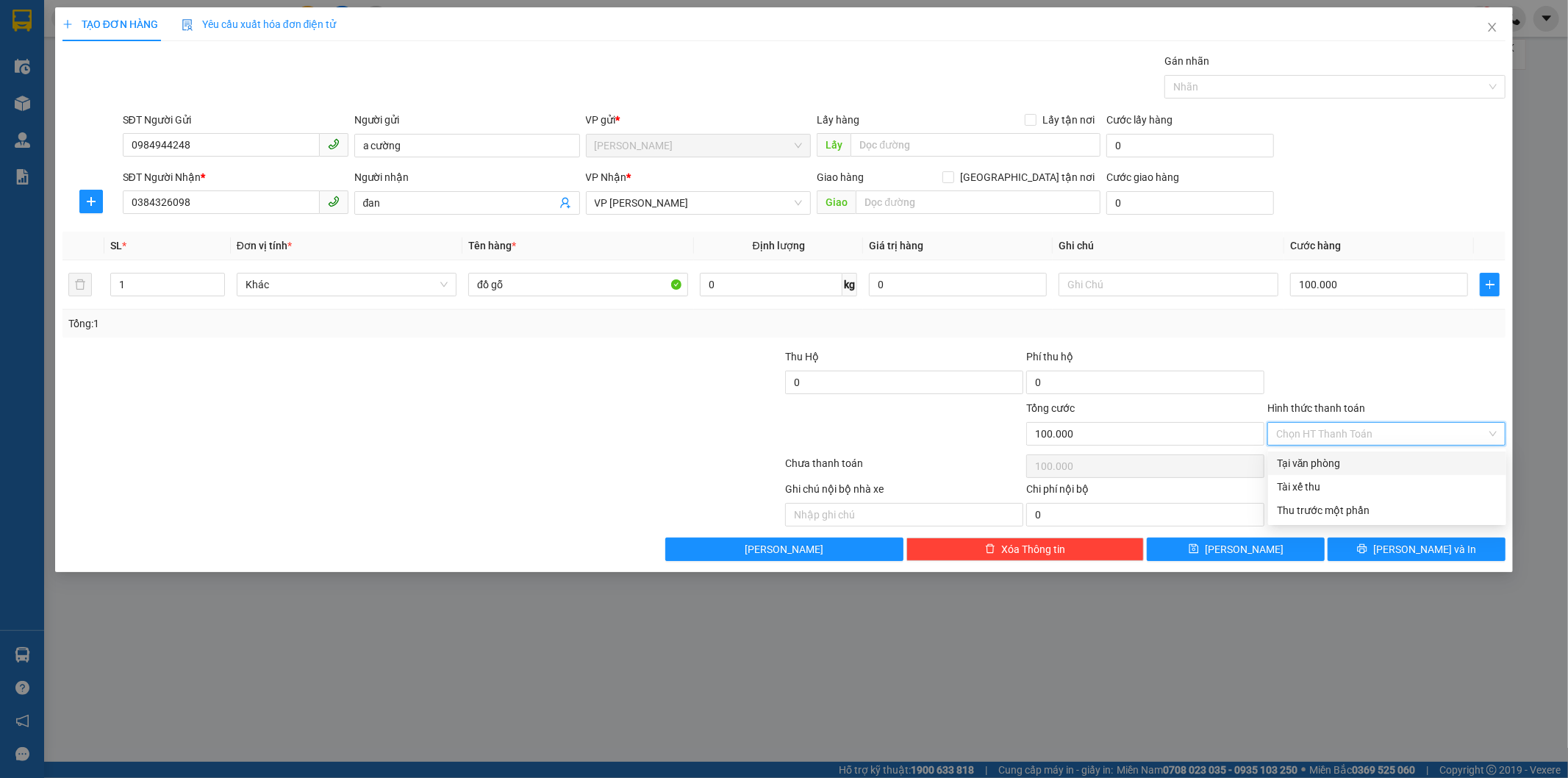
click at [1360, 363] on div at bounding box center [1386, 373] width 241 height 51
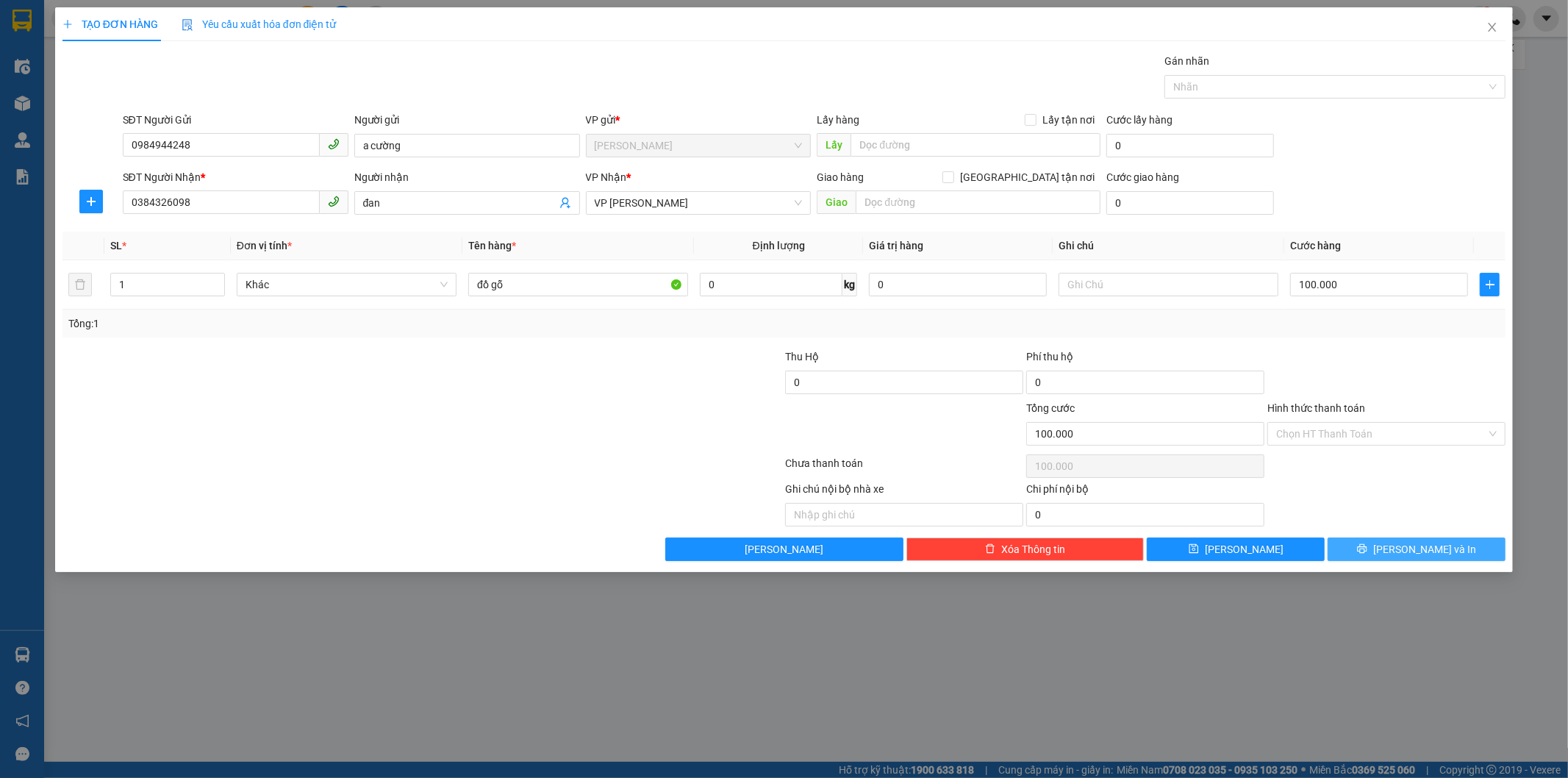
click at [1399, 546] on button "[PERSON_NAME] và In" at bounding box center [1416, 549] width 178 height 23
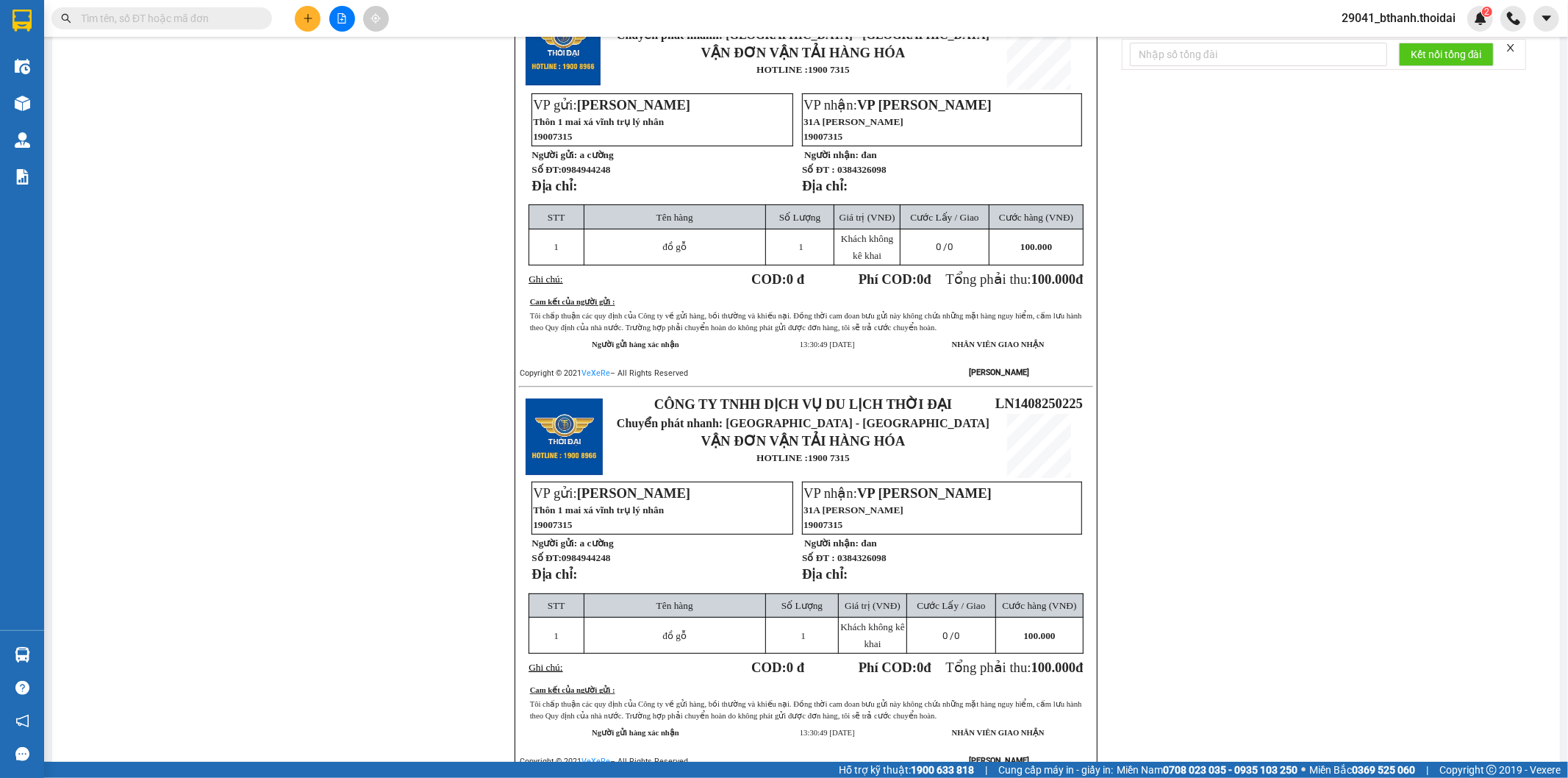
scroll to position [240, 0]
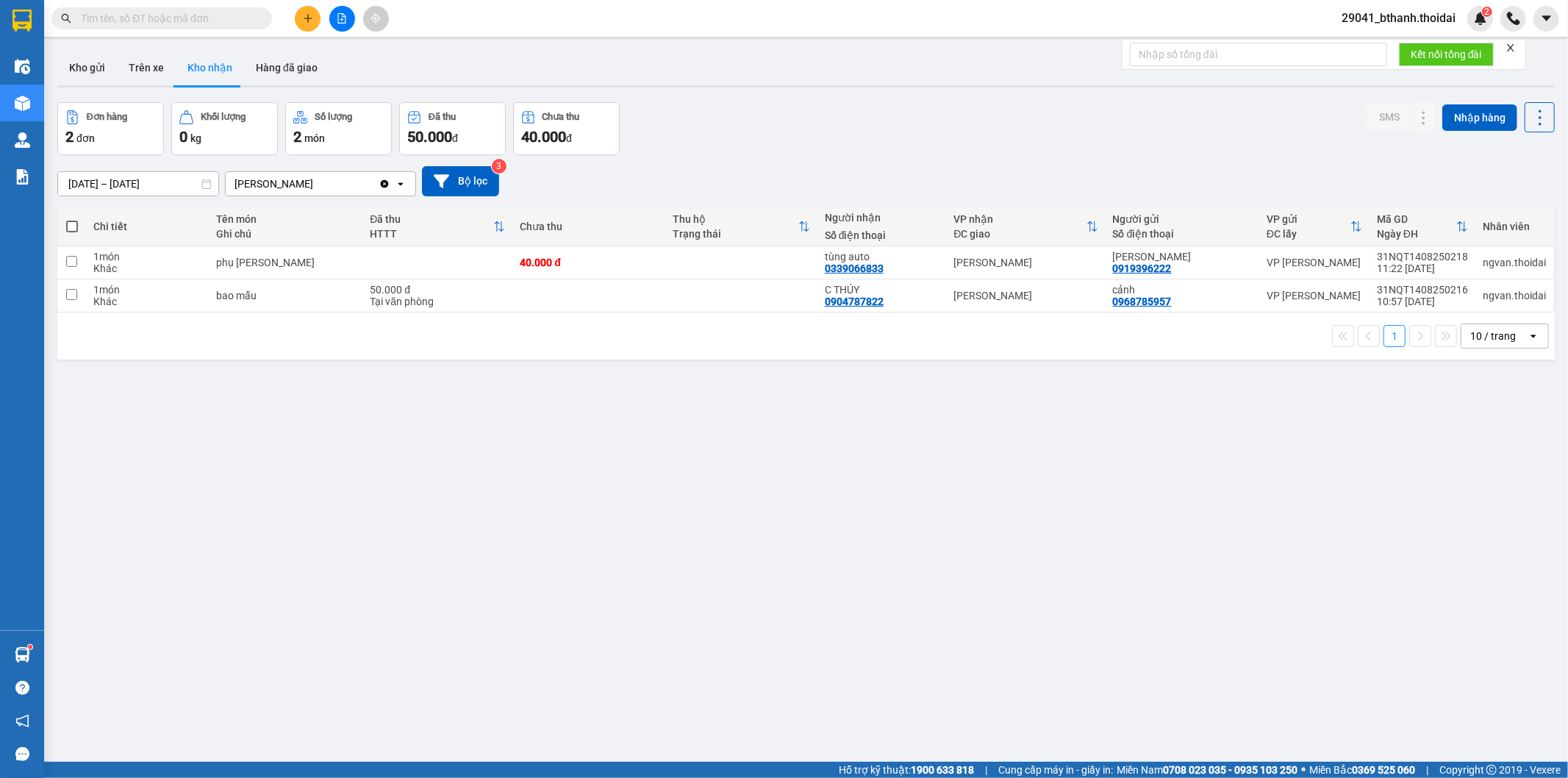
click at [214, 18] on input "text" at bounding box center [167, 18] width 173 height 16
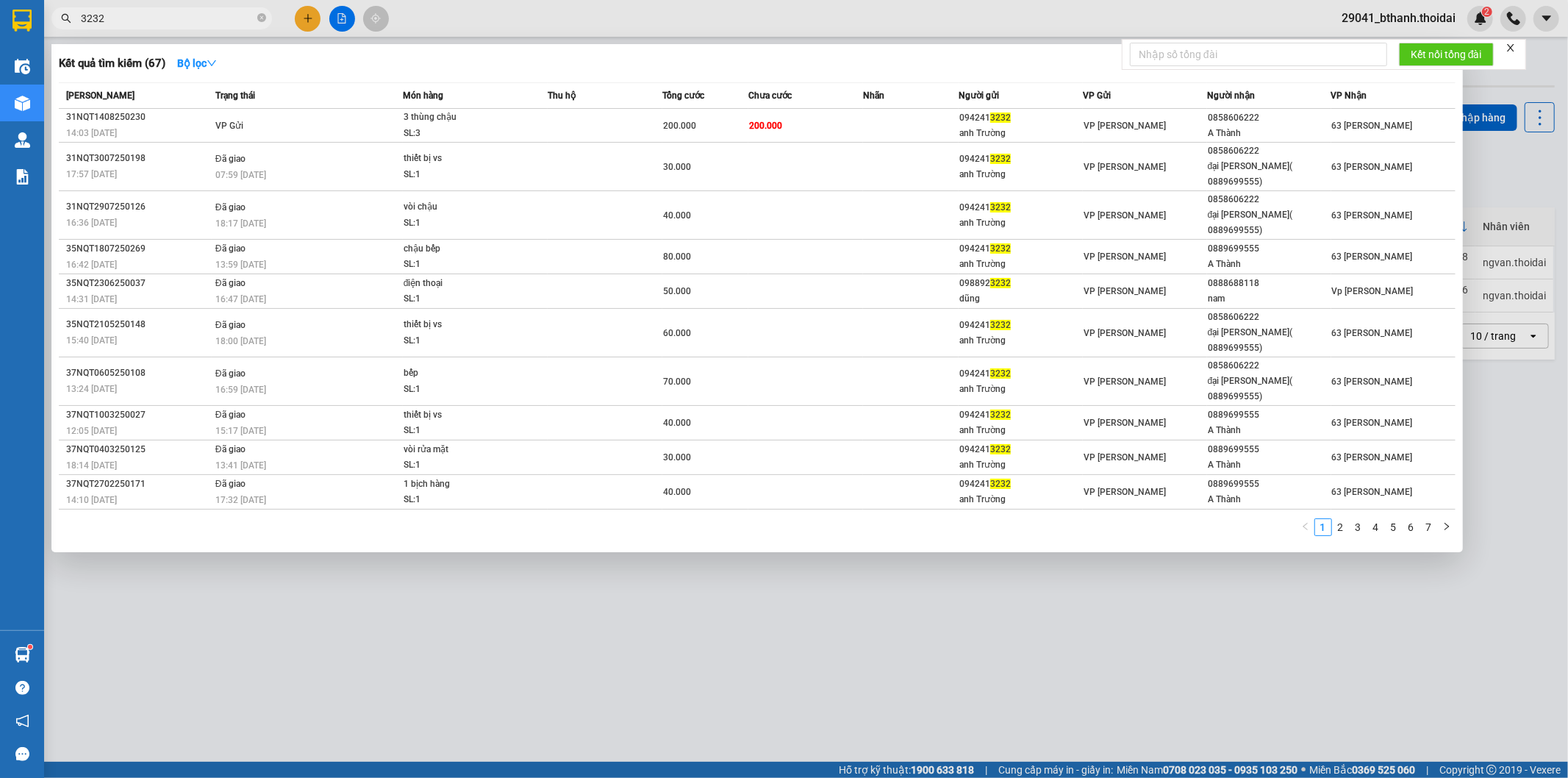
click at [108, 21] on input "3232" at bounding box center [167, 18] width 173 height 16
type input "3"
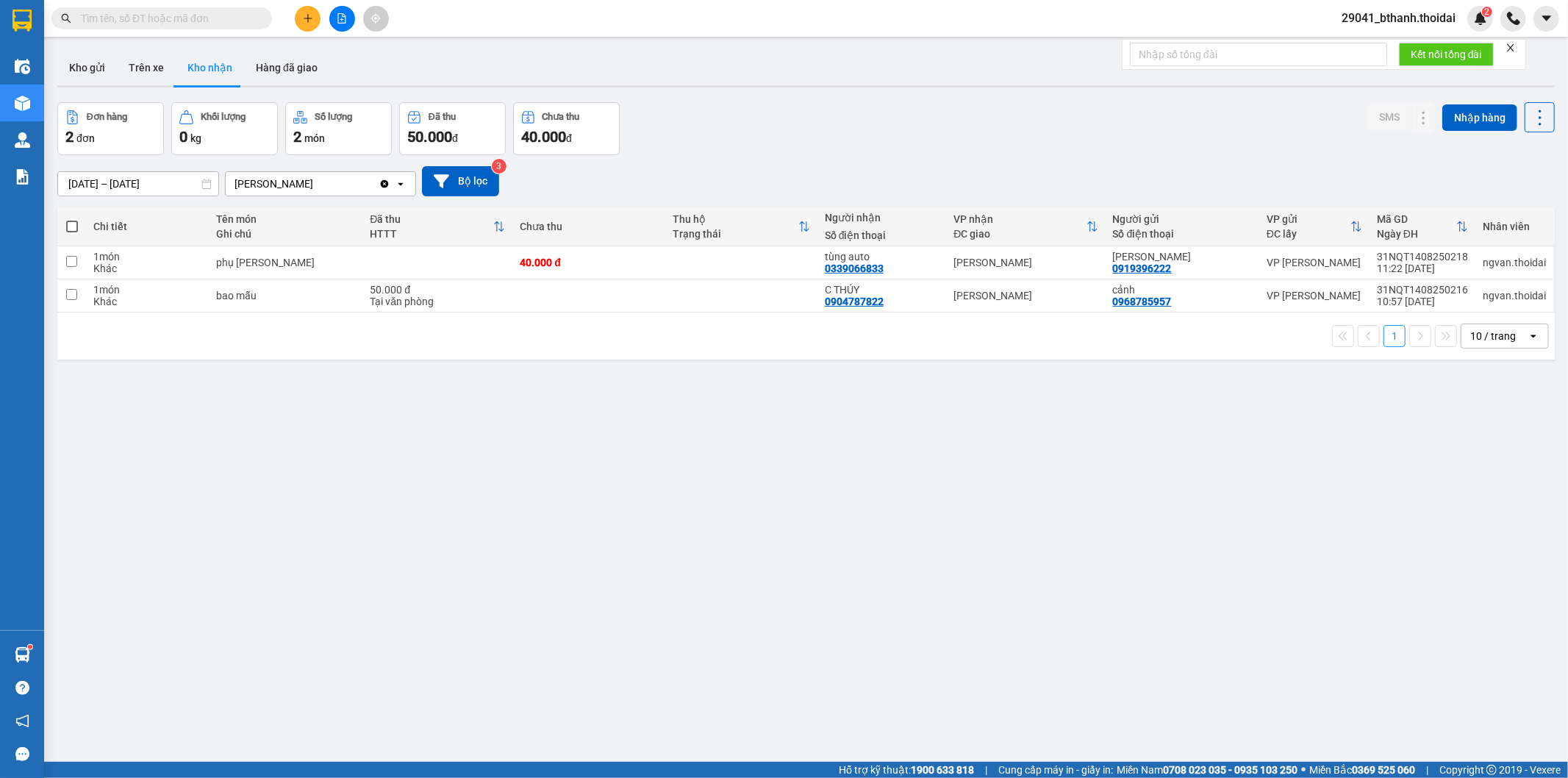
click at [171, 16] on input "text" at bounding box center [167, 18] width 173 height 16
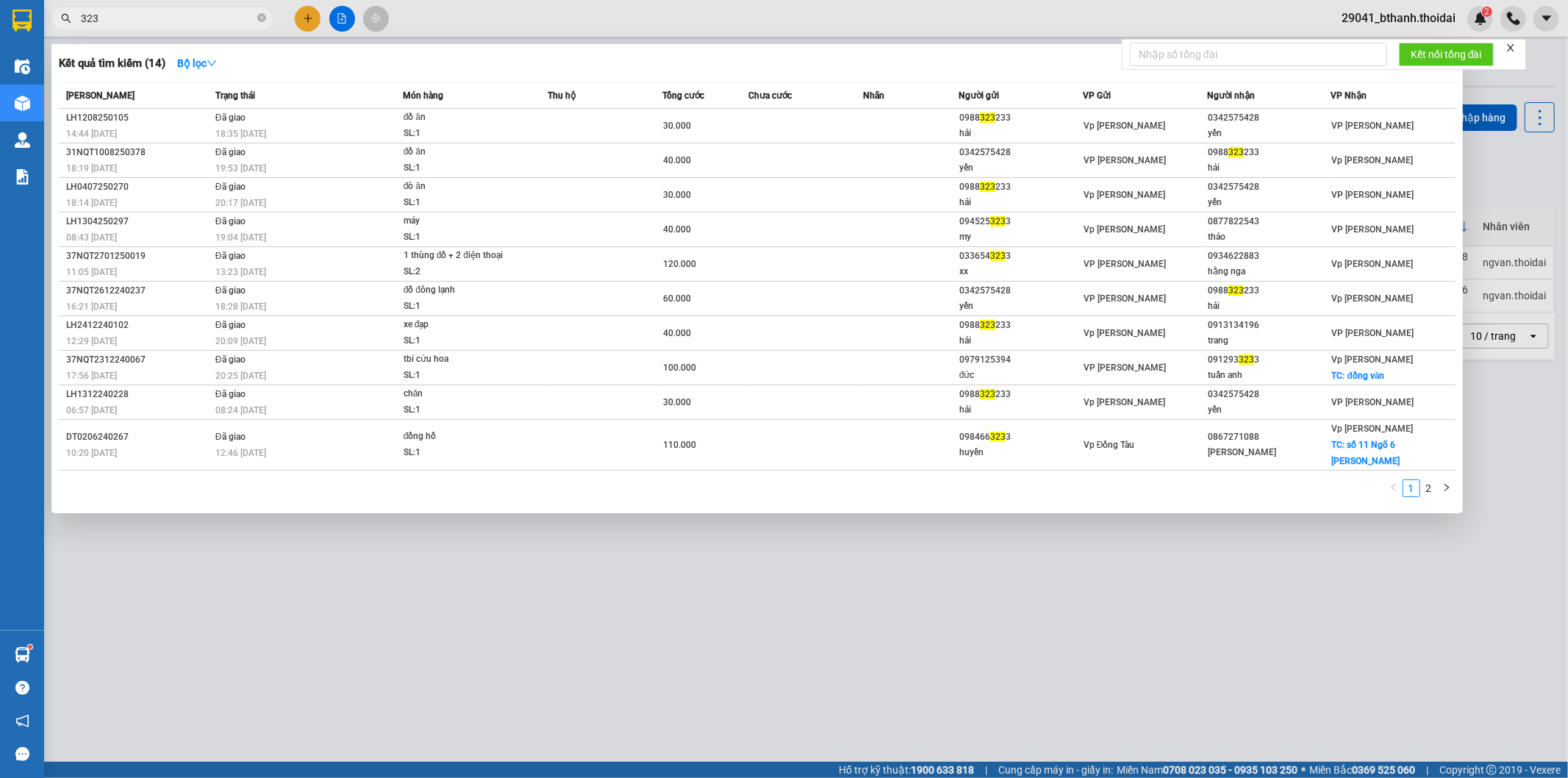
type input "3232"
